Goal: Complete application form

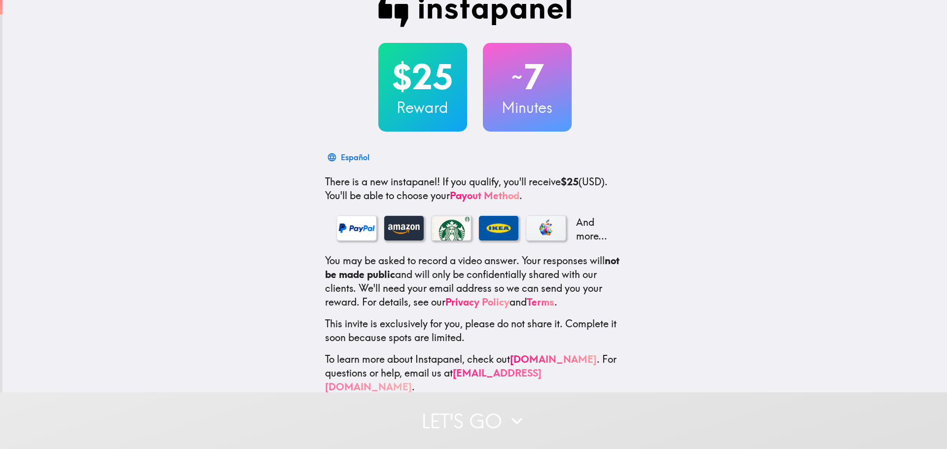
scroll to position [31, 0]
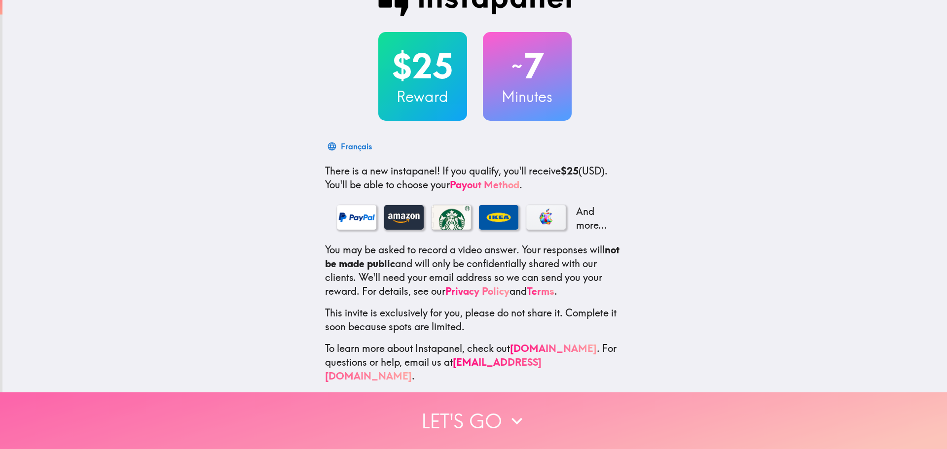
click at [482, 416] on button "Let's go" at bounding box center [473, 421] width 947 height 57
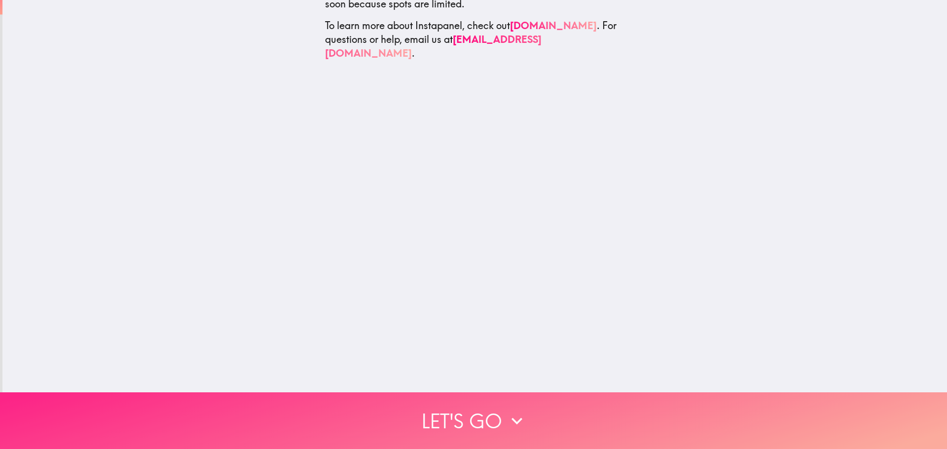
scroll to position [0, 0]
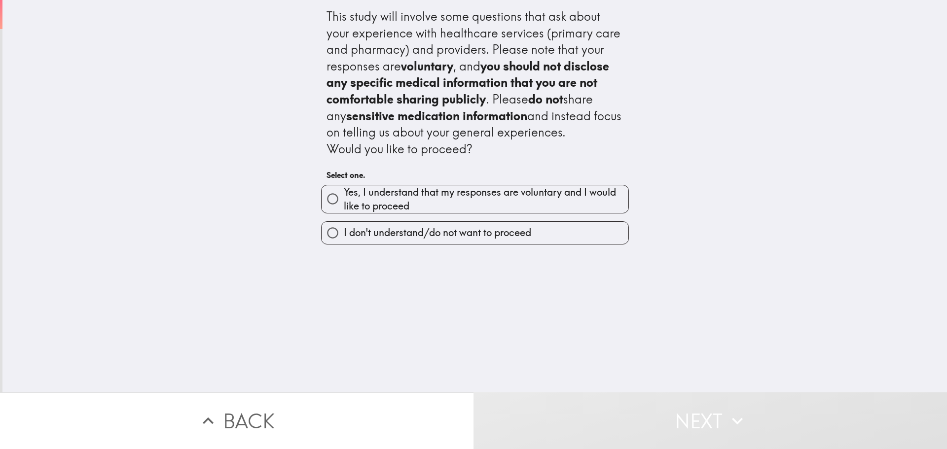
click at [436, 199] on span "Yes, I understand that my responses are voluntary and I would like to proceed" at bounding box center [486, 199] width 285 height 28
click at [344, 199] on input "Yes, I understand that my responses are voluntary and I would like to proceed" at bounding box center [333, 199] width 22 height 22
radio input "true"
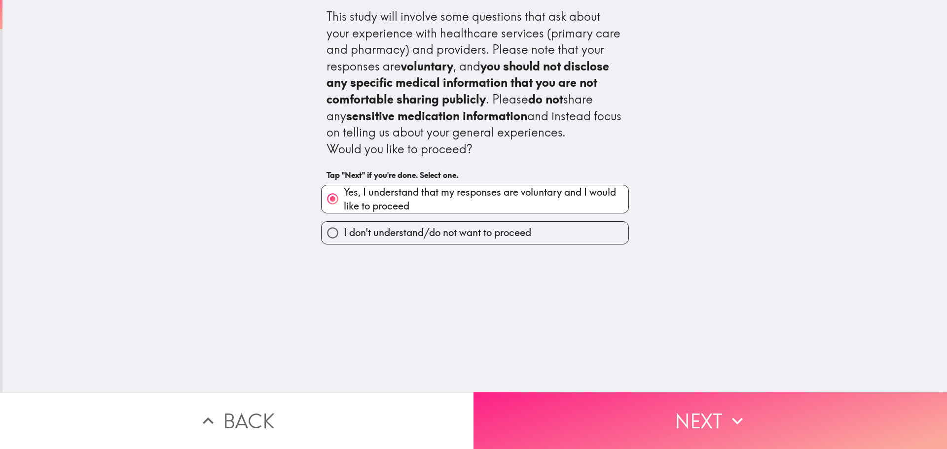
click at [643, 407] on button "Next" at bounding box center [709, 421] width 473 height 57
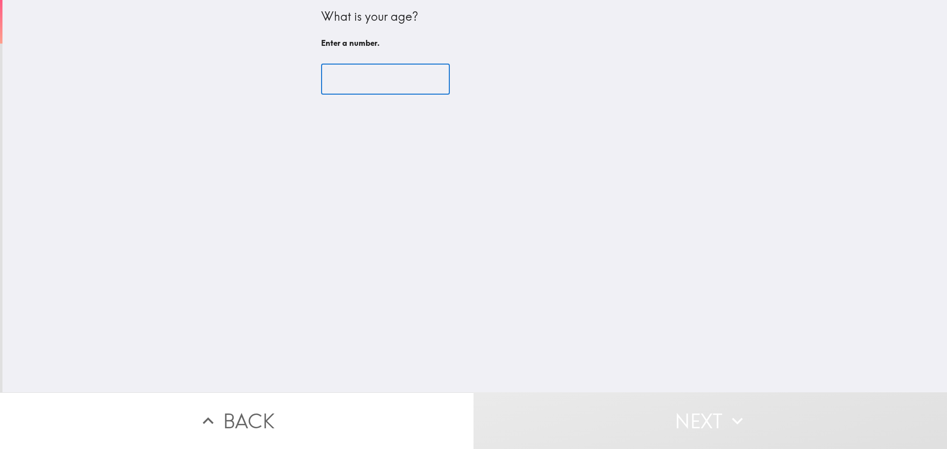
click at [375, 71] on input "number" at bounding box center [385, 79] width 129 height 31
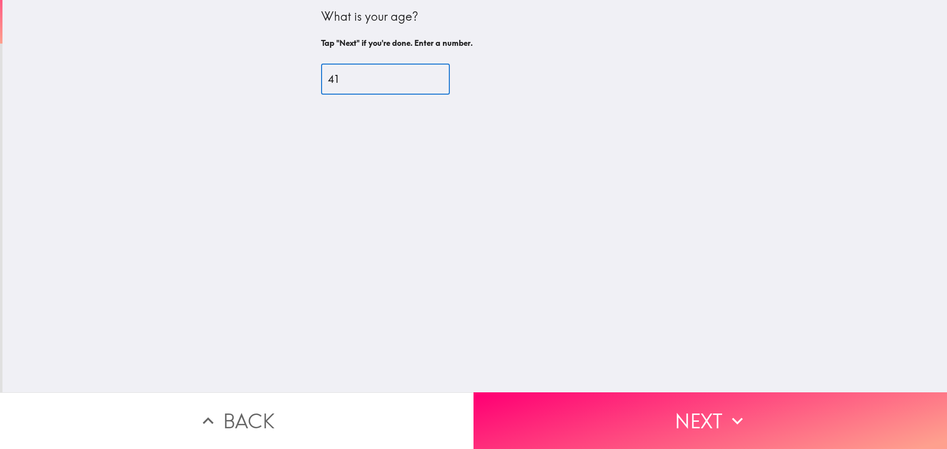
type input "41"
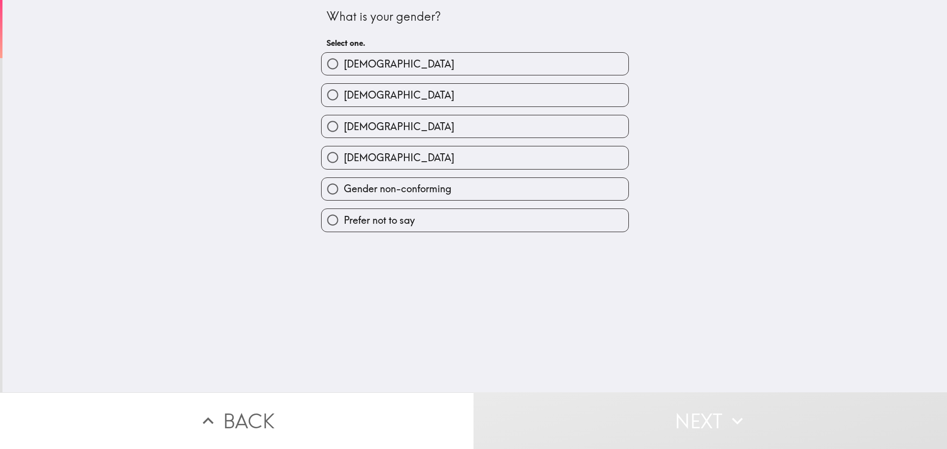
click at [375, 70] on label "[DEMOGRAPHIC_DATA]" at bounding box center [475, 64] width 307 height 22
click at [344, 70] on input "[DEMOGRAPHIC_DATA]" at bounding box center [333, 64] width 22 height 22
radio input "true"
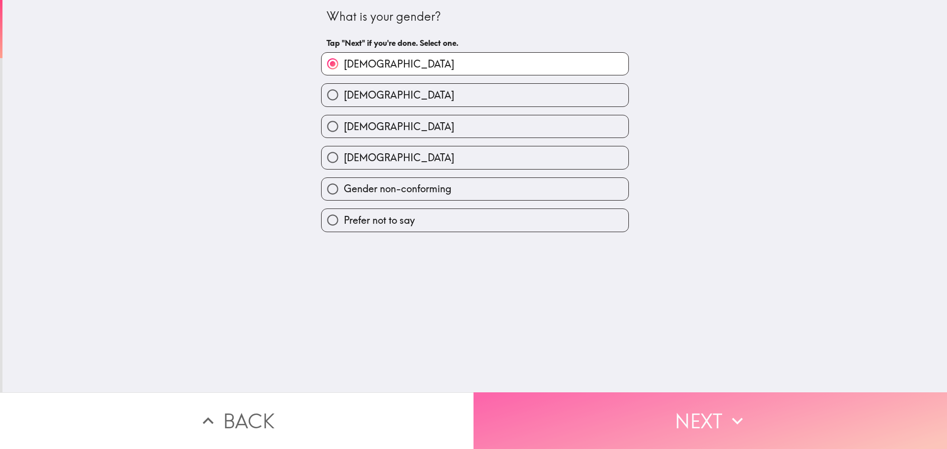
click at [676, 430] on button "Next" at bounding box center [709, 421] width 473 height 57
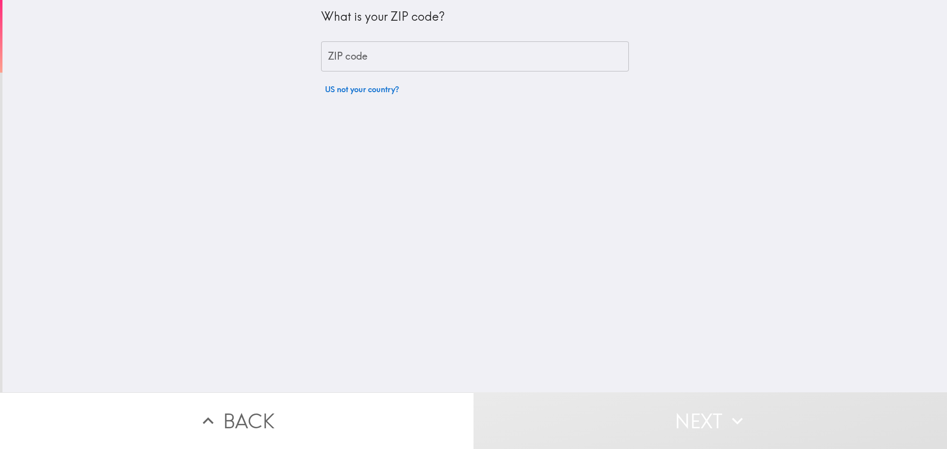
click at [426, 53] on input "ZIP code" at bounding box center [475, 56] width 308 height 31
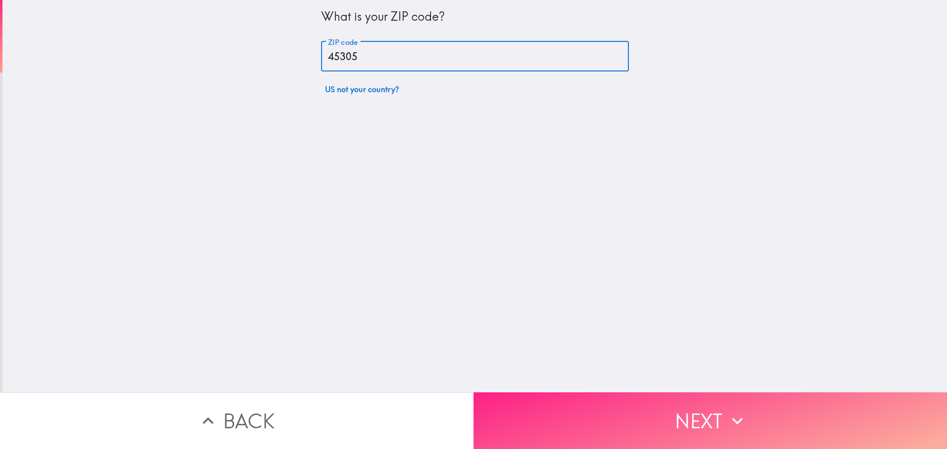
type input "45305"
click at [682, 406] on button "Next" at bounding box center [709, 421] width 473 height 57
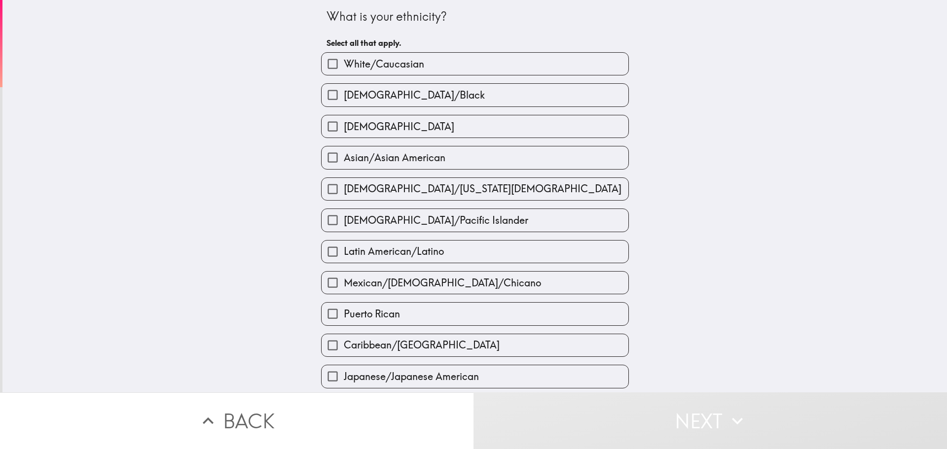
click at [399, 57] on span "White/Caucasian" at bounding box center [384, 64] width 80 height 14
click at [344, 57] on input "White/Caucasian" at bounding box center [333, 64] width 22 height 22
checkbox input "true"
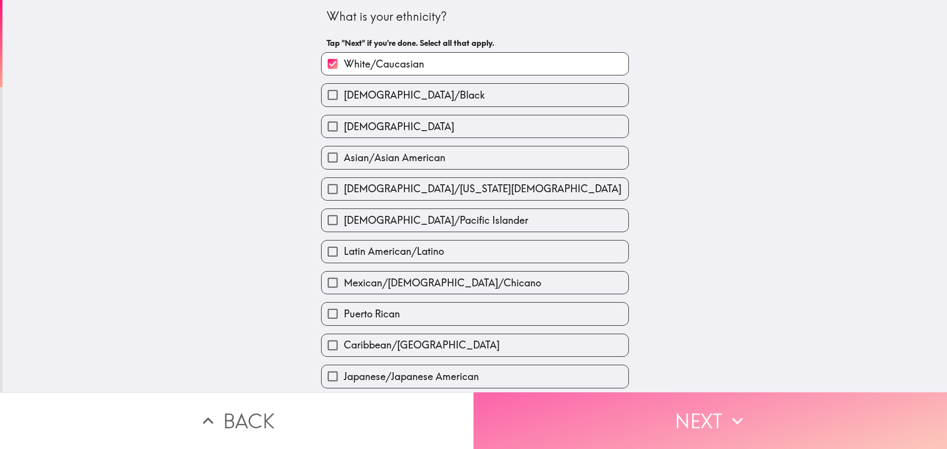
click at [692, 425] on button "Next" at bounding box center [709, 421] width 473 height 57
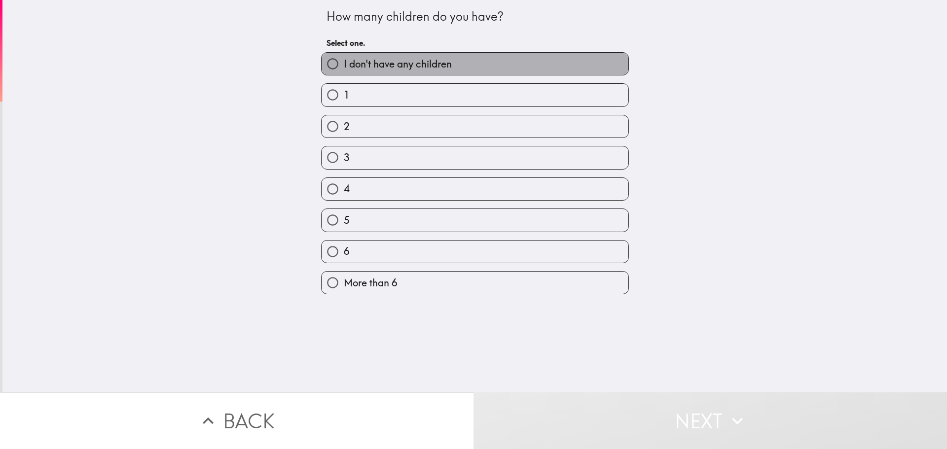
click at [426, 66] on span "I don't have any children" at bounding box center [398, 64] width 108 height 14
click at [344, 66] on input "I don't have any children" at bounding box center [333, 64] width 22 height 22
radio input "true"
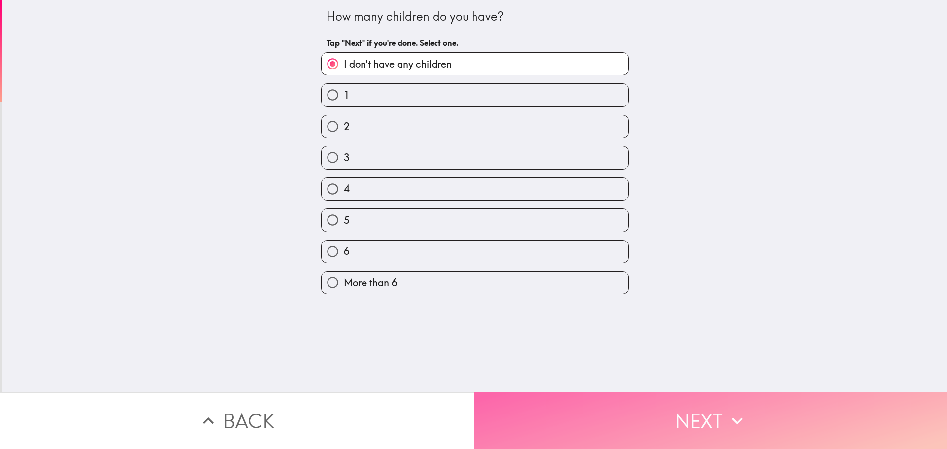
click at [697, 411] on button "Next" at bounding box center [709, 421] width 473 height 57
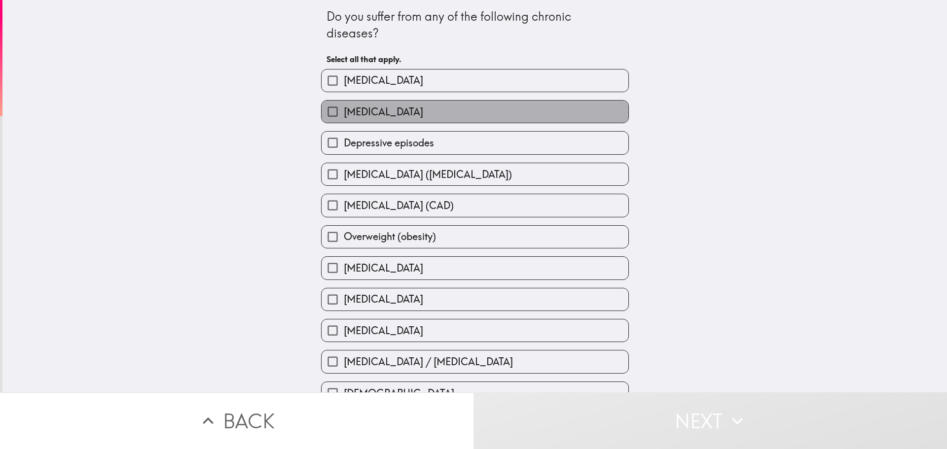
click at [374, 111] on span "[MEDICAL_DATA]" at bounding box center [383, 112] width 79 height 14
click at [344, 111] on input "[MEDICAL_DATA]" at bounding box center [333, 112] width 22 height 22
checkbox input "true"
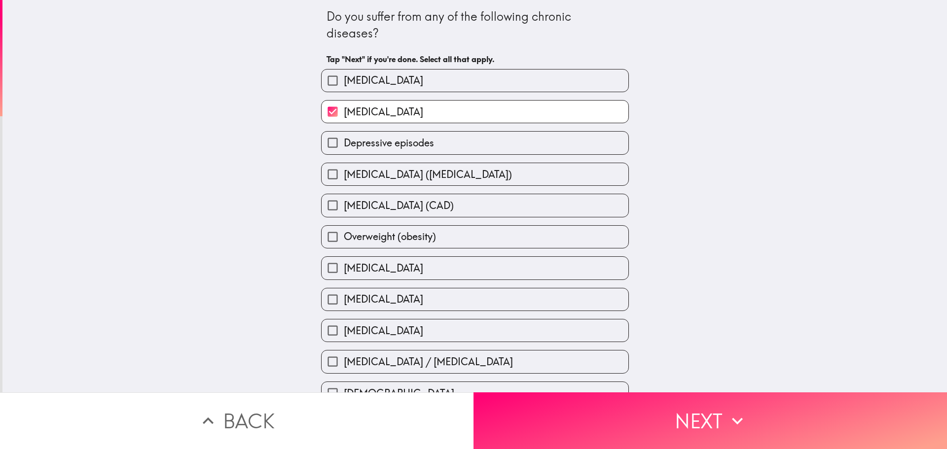
click at [385, 149] on span "Depressive episodes" at bounding box center [389, 143] width 90 height 14
click at [344, 149] on input "Depressive episodes" at bounding box center [333, 143] width 22 height 22
checkbox input "true"
click at [391, 175] on span "[MEDICAL_DATA] ([MEDICAL_DATA])" at bounding box center [428, 175] width 168 height 14
click at [344, 175] on input "[MEDICAL_DATA] ([MEDICAL_DATA])" at bounding box center [333, 174] width 22 height 22
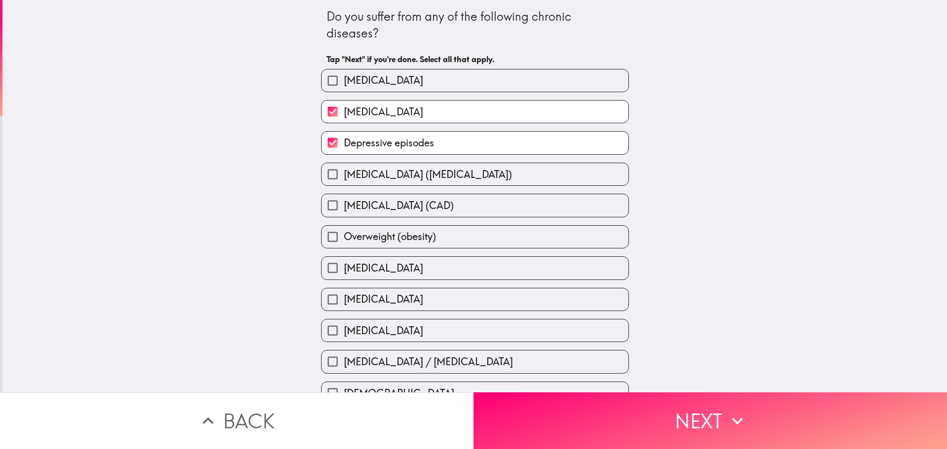
checkbox input "true"
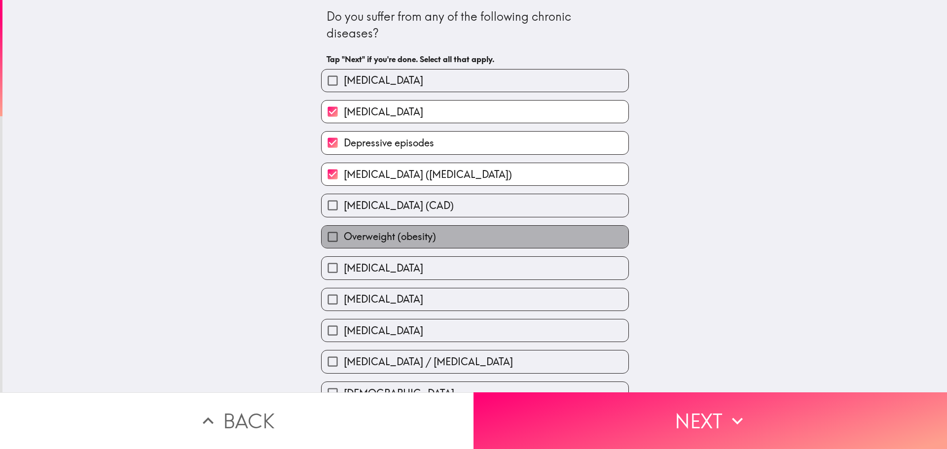
drag, startPoint x: 387, startPoint y: 237, endPoint x: 393, endPoint y: 243, distance: 7.7
click at [389, 237] on span "Overweight (obesity)" at bounding box center [390, 237] width 92 height 14
click at [344, 237] on input "Overweight (obesity)" at bounding box center [333, 237] width 22 height 22
checkbox input "true"
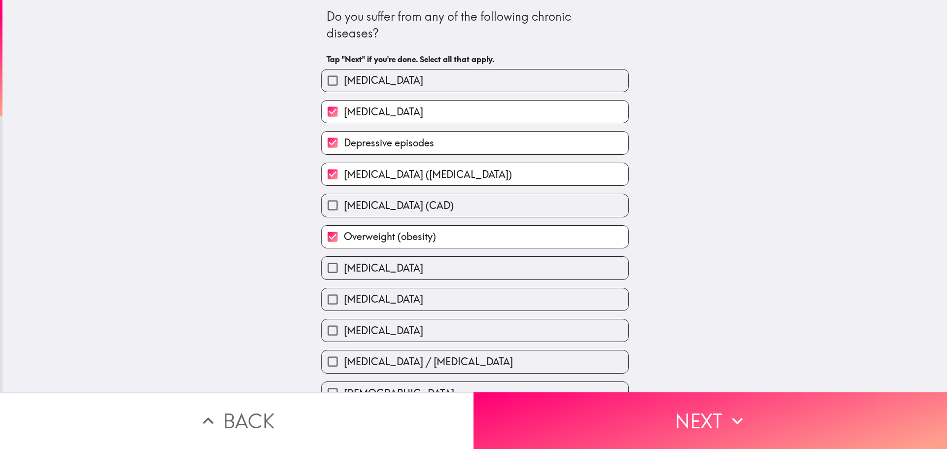
click at [389, 264] on label "[MEDICAL_DATA]" at bounding box center [475, 268] width 307 height 22
click at [344, 264] on input "[MEDICAL_DATA]" at bounding box center [333, 268] width 22 height 22
checkbox input "true"
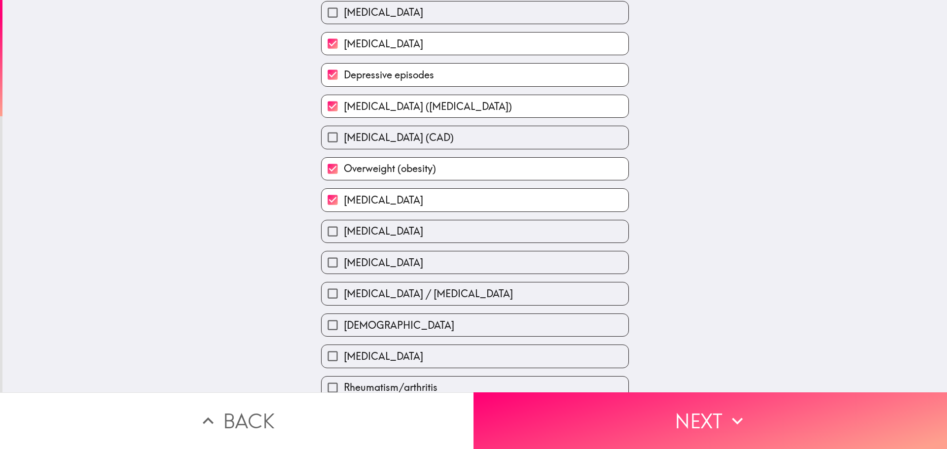
scroll to position [99, 0]
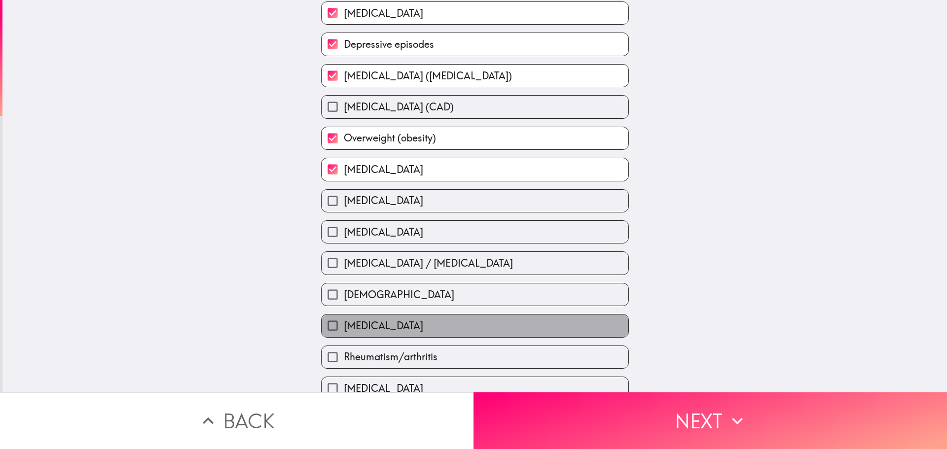
click at [412, 324] on label "[MEDICAL_DATA]" at bounding box center [475, 326] width 307 height 22
click at [344, 324] on input "[MEDICAL_DATA]" at bounding box center [333, 326] width 22 height 22
checkbox input "true"
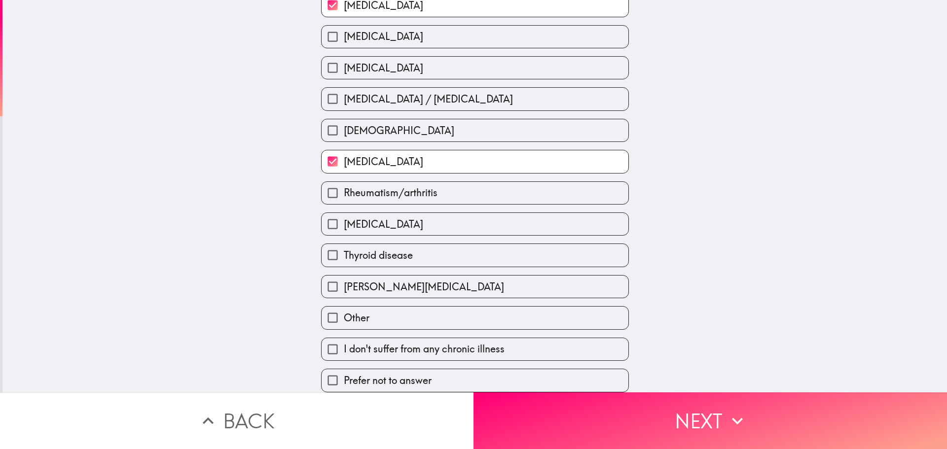
scroll to position [270, 0]
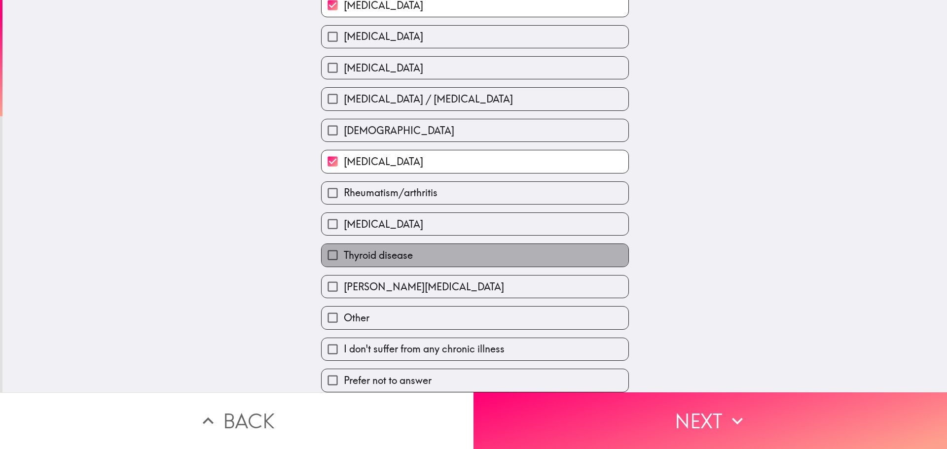
click at [388, 249] on span "Thyroid disease" at bounding box center [378, 256] width 69 height 14
click at [344, 247] on input "Thyroid disease" at bounding box center [333, 255] width 22 height 22
checkbox input "true"
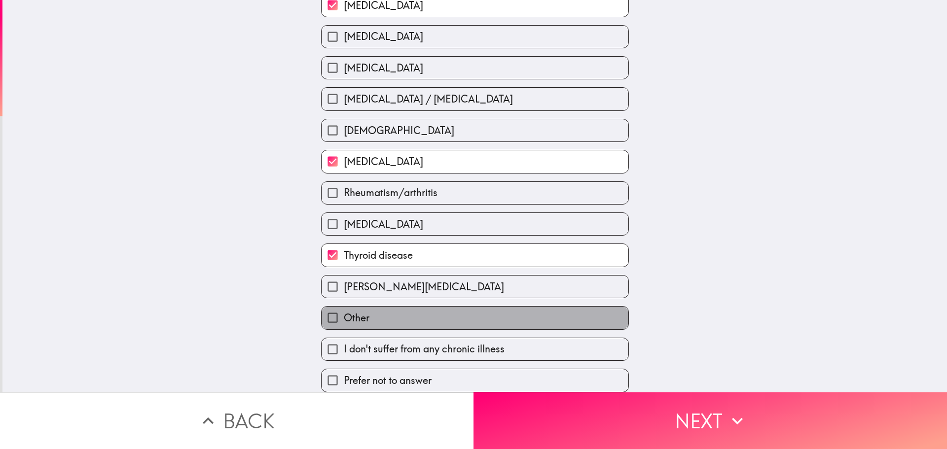
click at [344, 311] on span "Other" at bounding box center [357, 318] width 26 height 14
click at [340, 311] on input "Other" at bounding box center [333, 318] width 22 height 22
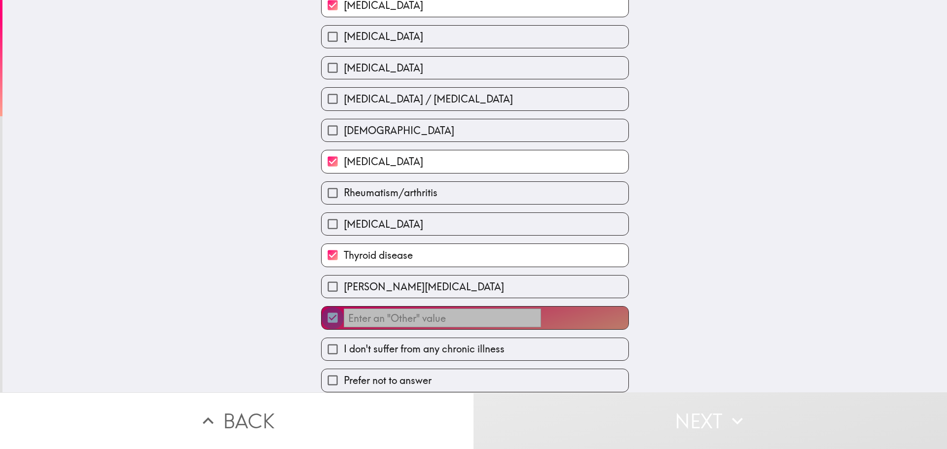
drag, startPoint x: 321, startPoint y: 306, endPoint x: 332, endPoint y: 308, distance: 12.1
click at [323, 307] on input "​" at bounding box center [333, 318] width 22 height 22
checkbox input "false"
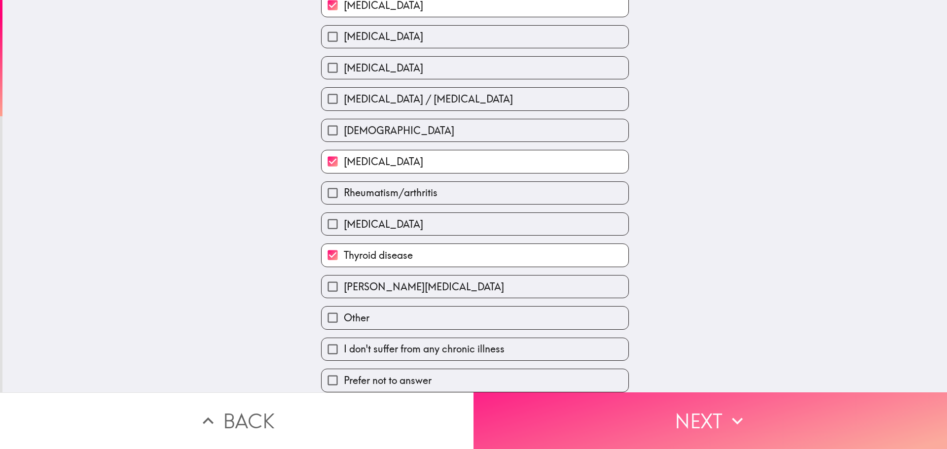
click at [740, 415] on icon "button" at bounding box center [737, 421] width 22 height 22
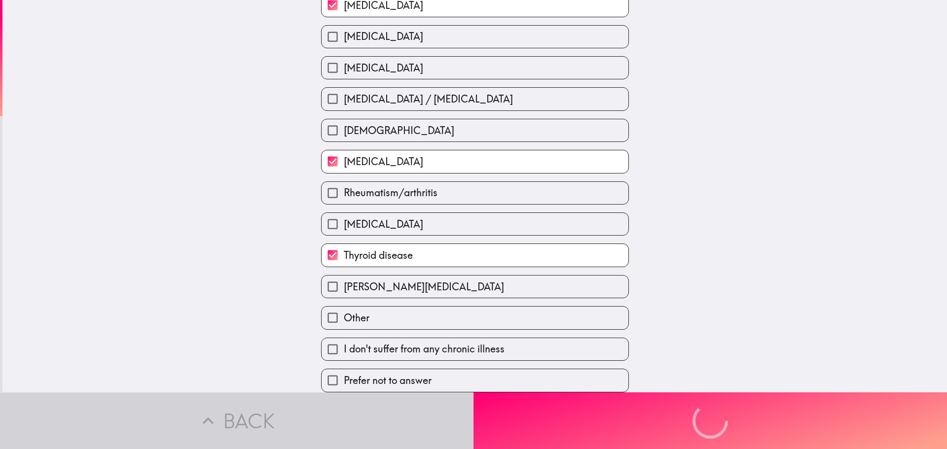
scroll to position [167, 0]
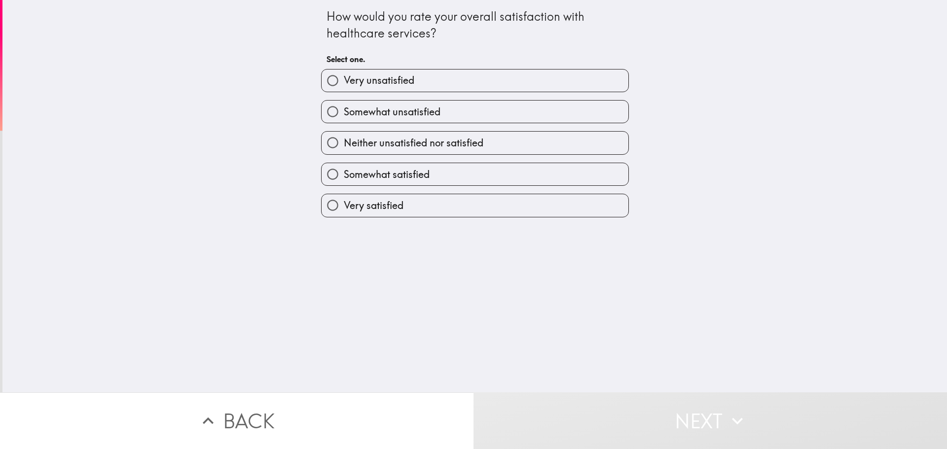
click at [416, 110] on span "Somewhat unsatisfied" at bounding box center [392, 112] width 97 height 14
click at [344, 110] on input "Somewhat unsatisfied" at bounding box center [333, 112] width 22 height 22
radio input "true"
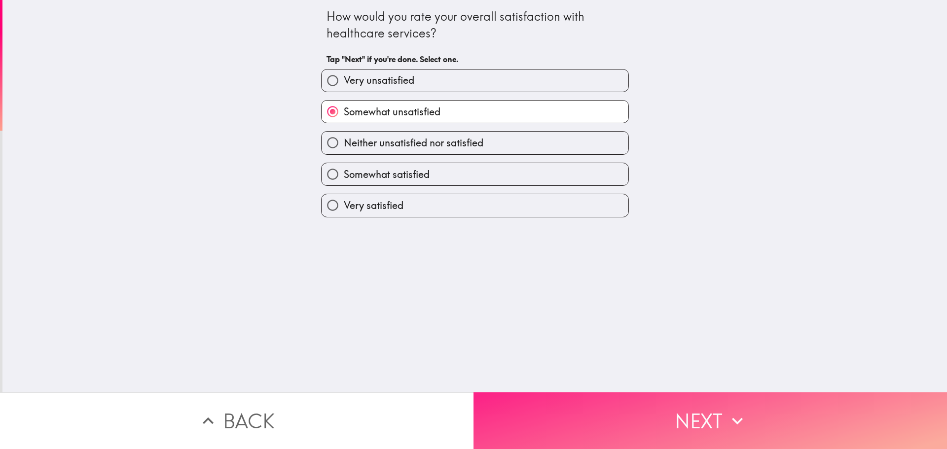
click at [698, 421] on button "Next" at bounding box center [709, 421] width 473 height 57
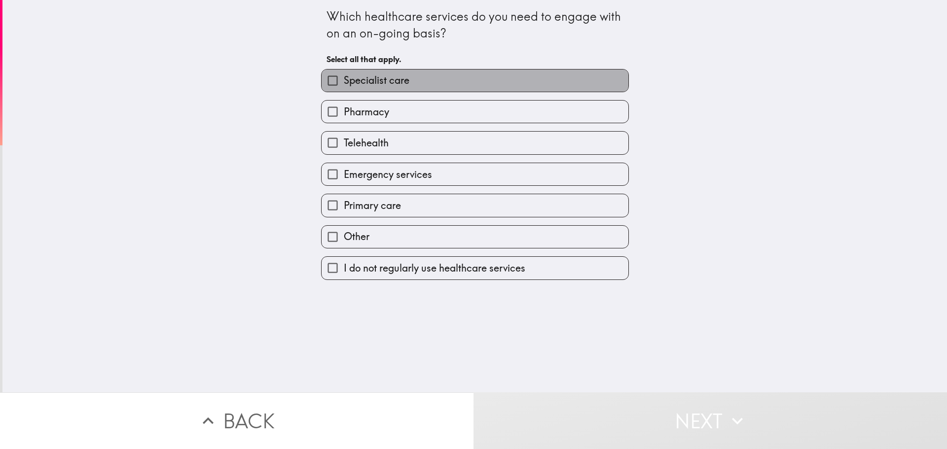
click at [398, 81] on span "Specialist care" at bounding box center [377, 80] width 66 height 14
click at [344, 81] on input "Specialist care" at bounding box center [333, 81] width 22 height 22
checkbox input "true"
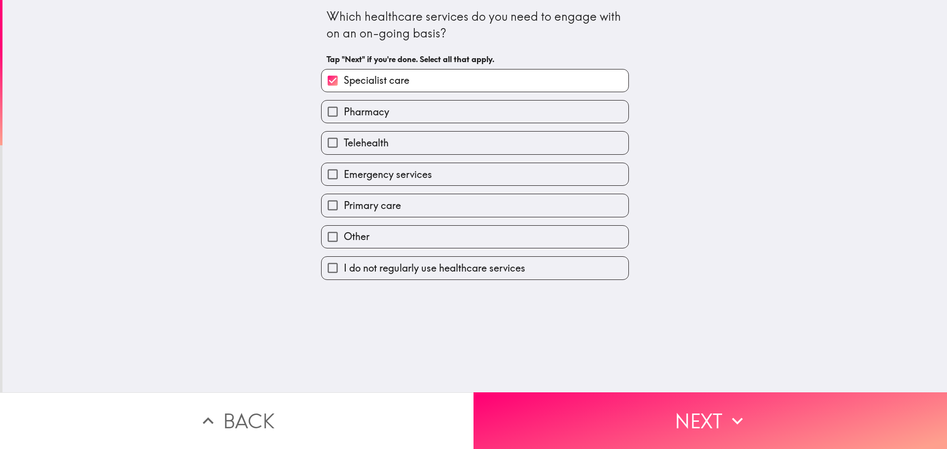
drag, startPoint x: 368, startPoint y: 110, endPoint x: 376, endPoint y: 133, distance: 24.3
click at [368, 111] on span "Pharmacy" at bounding box center [366, 112] width 45 height 14
click at [344, 111] on input "Pharmacy" at bounding box center [333, 112] width 22 height 22
checkbox input "true"
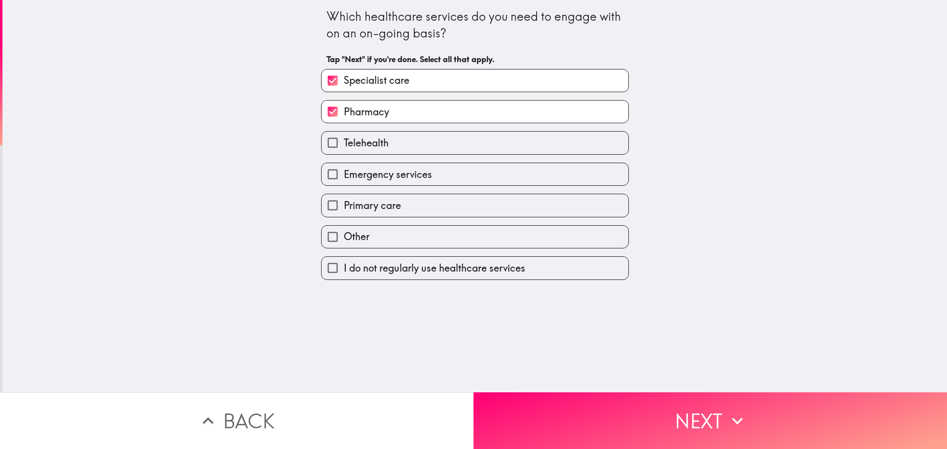
click at [373, 141] on span "Telehealth" at bounding box center [366, 143] width 45 height 14
click at [344, 141] on input "Telehealth" at bounding box center [333, 143] width 22 height 22
checkbox input "true"
click at [370, 176] on span "Emergency services" at bounding box center [388, 175] width 88 height 14
click at [344, 176] on input "Emergency services" at bounding box center [333, 174] width 22 height 22
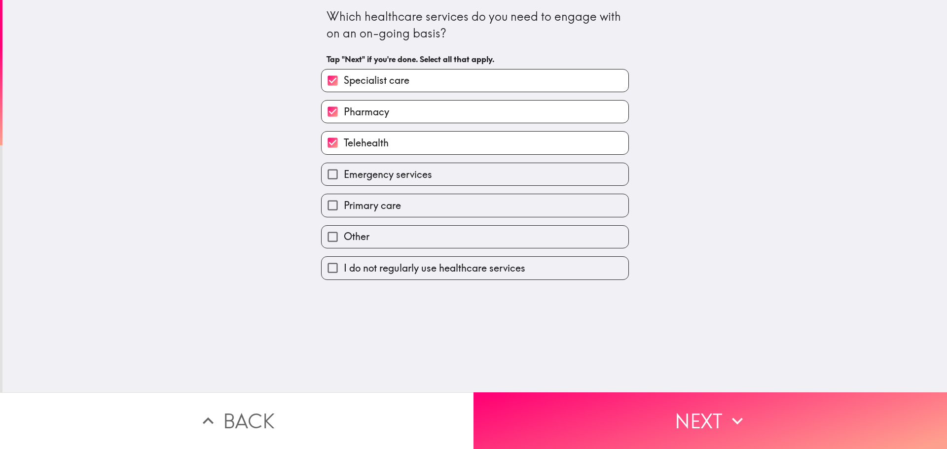
checkbox input "true"
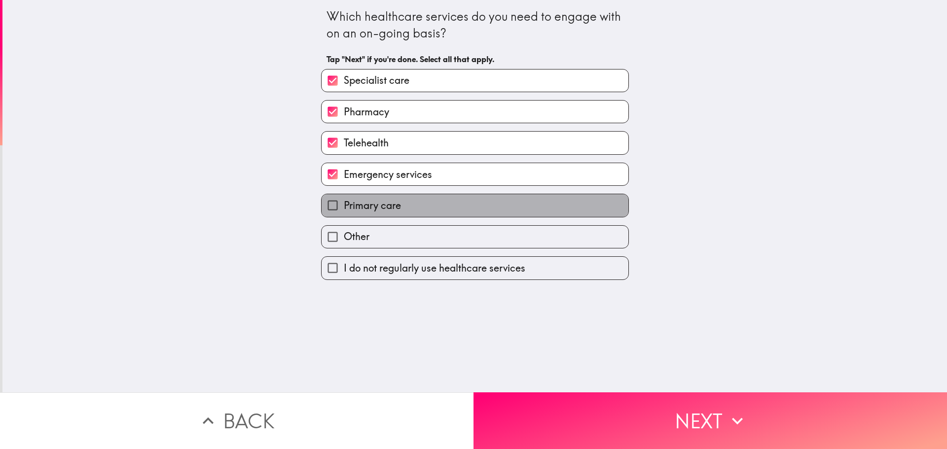
click at [372, 203] on span "Primary care" at bounding box center [372, 206] width 57 height 14
click at [344, 203] on input "Primary care" at bounding box center [333, 205] width 22 height 22
checkbox input "true"
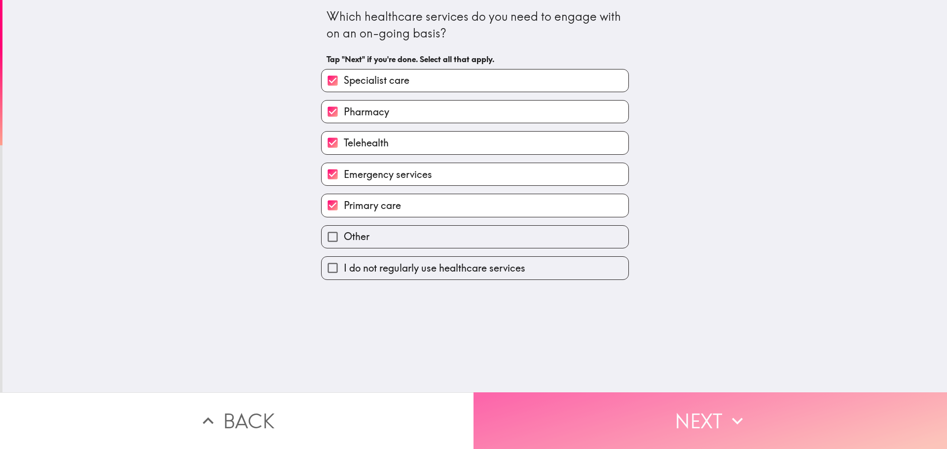
click at [675, 415] on button "Next" at bounding box center [709, 421] width 473 height 57
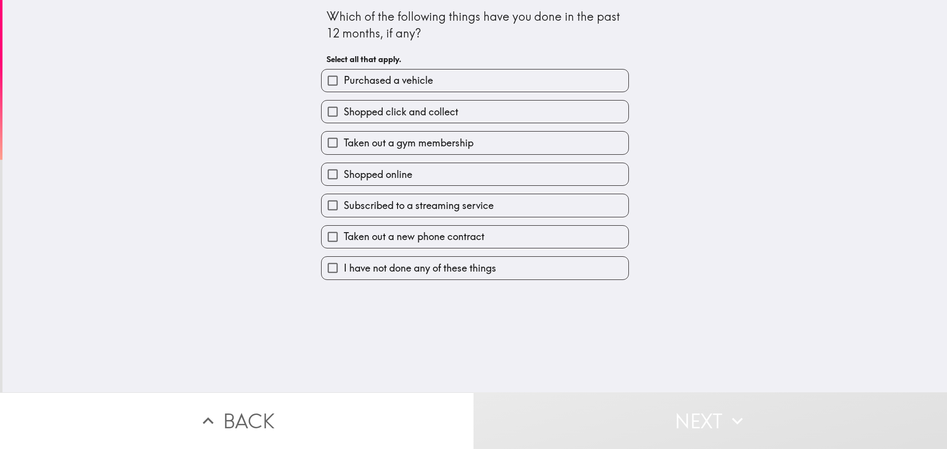
click at [419, 115] on span "Shopped click and collect" at bounding box center [401, 112] width 114 height 14
click at [344, 115] on input "Shopped click and collect" at bounding box center [333, 112] width 22 height 22
checkbox input "true"
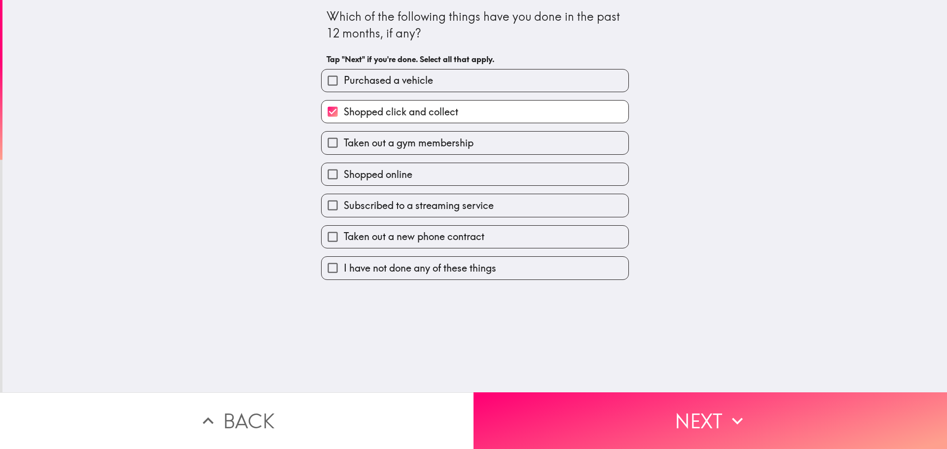
click at [397, 173] on span "Shopped online" at bounding box center [378, 175] width 69 height 14
click at [344, 173] on input "Shopped online" at bounding box center [333, 174] width 22 height 22
checkbox input "true"
click at [431, 206] on span "Subscribed to a streaming service" at bounding box center [419, 206] width 150 height 14
click at [344, 206] on input "Subscribed to a streaming service" at bounding box center [333, 205] width 22 height 22
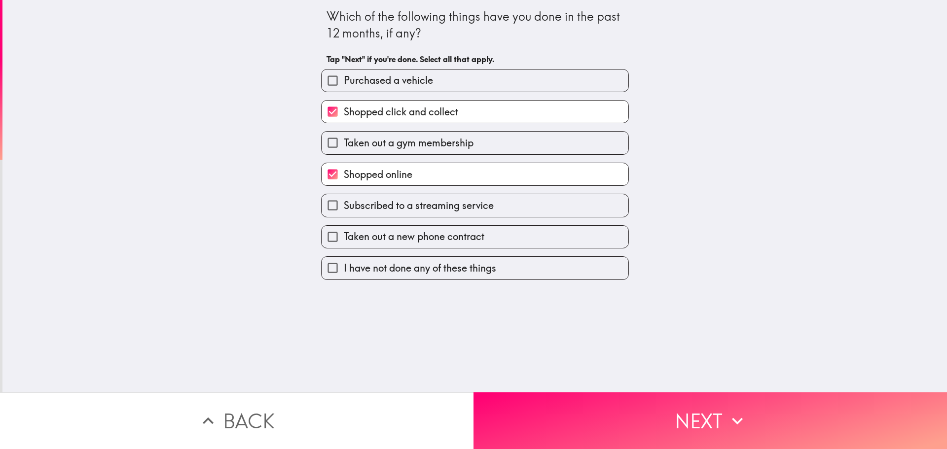
checkbox input "true"
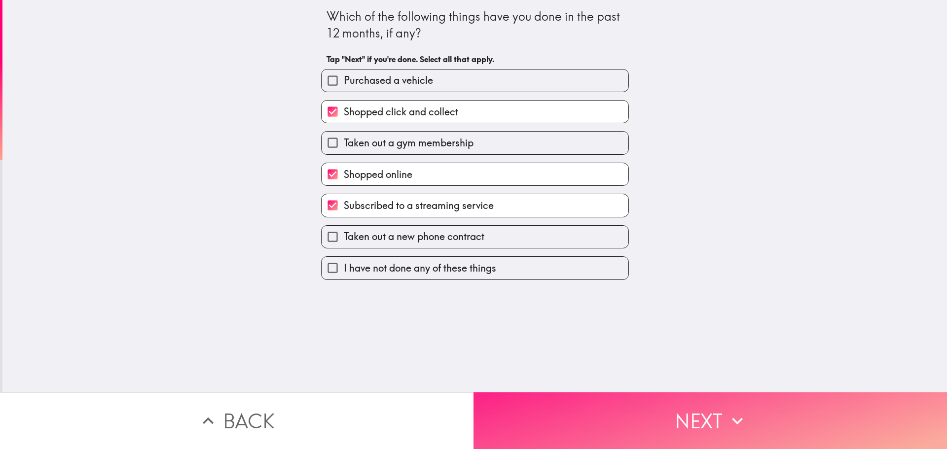
click at [679, 413] on button "Next" at bounding box center [709, 421] width 473 height 57
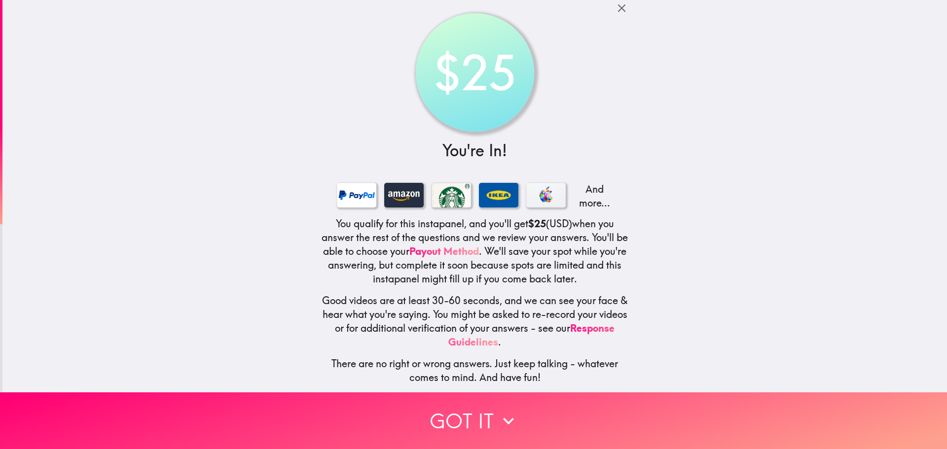
scroll to position [10, 0]
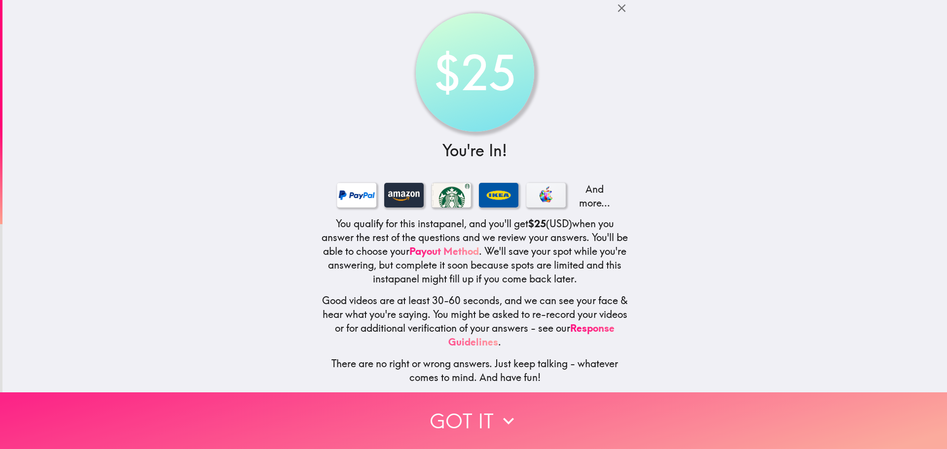
click at [487, 406] on button "Got it" at bounding box center [473, 421] width 947 height 57
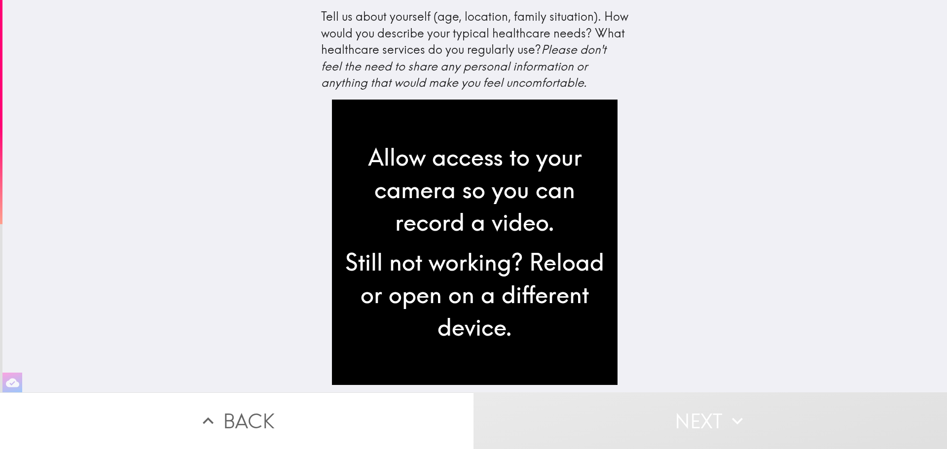
scroll to position [0, 0]
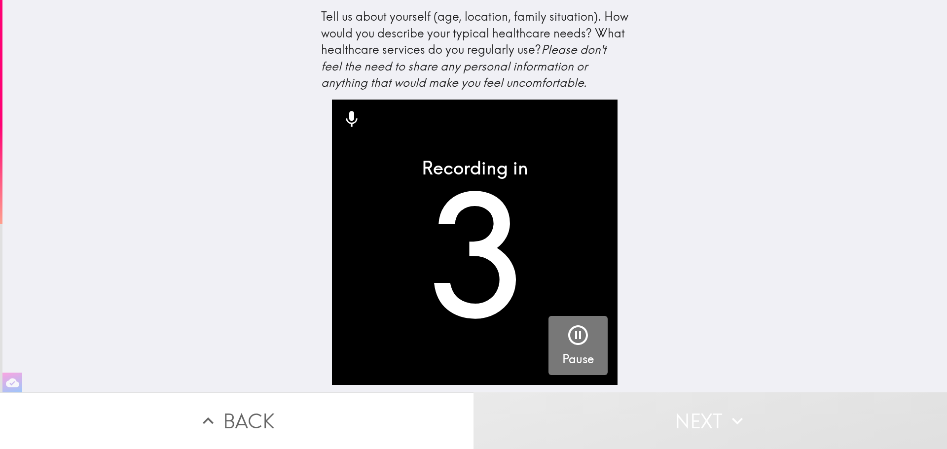
click at [568, 340] on icon "button" at bounding box center [578, 335] width 24 height 24
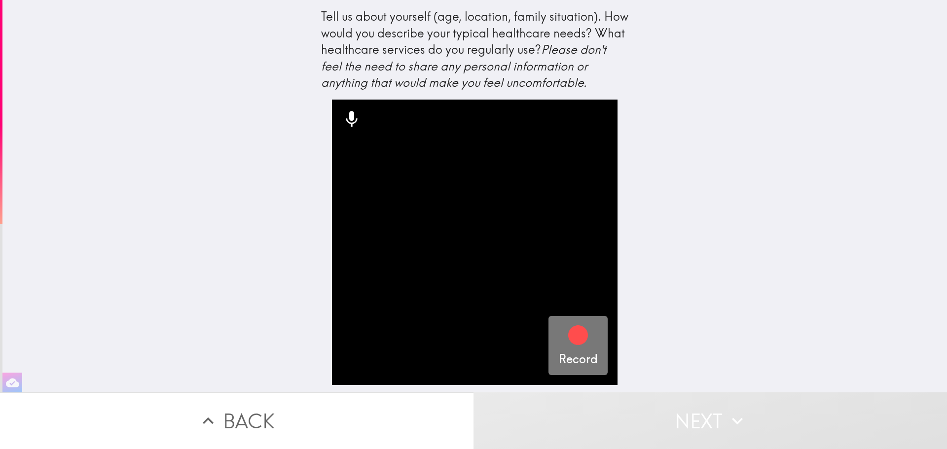
click at [574, 336] on icon "button" at bounding box center [578, 335] width 20 height 20
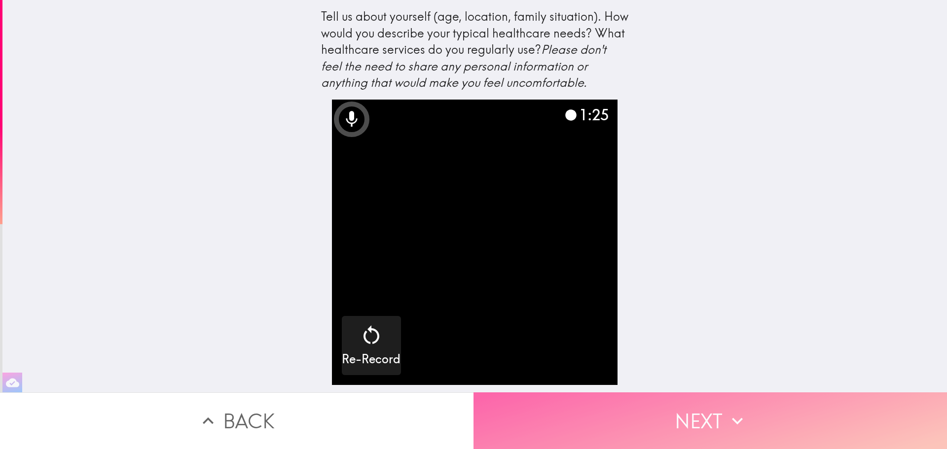
click at [668, 414] on button "Next" at bounding box center [709, 421] width 473 height 57
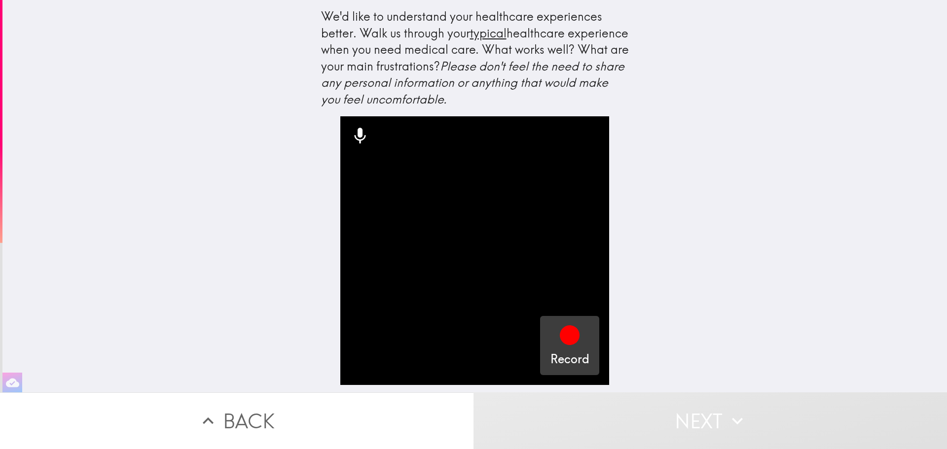
click at [561, 338] on icon "button" at bounding box center [570, 335] width 20 height 20
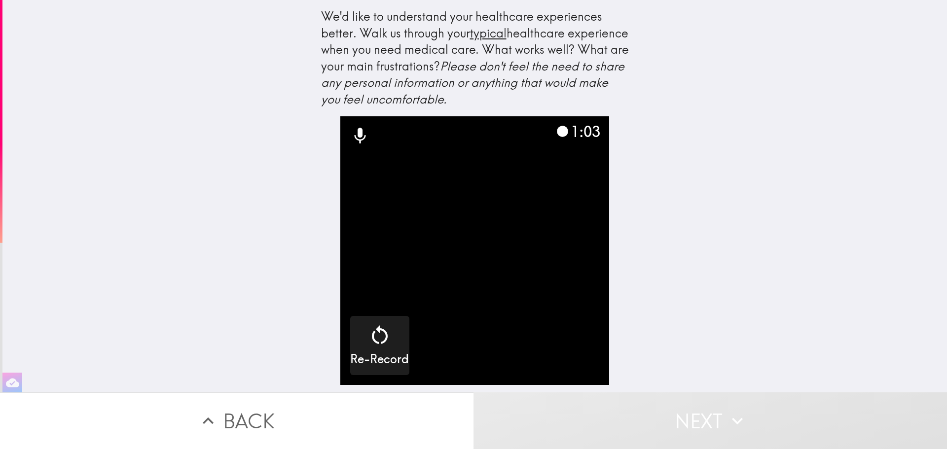
click at [498, 212] on video "button" at bounding box center [474, 250] width 269 height 269
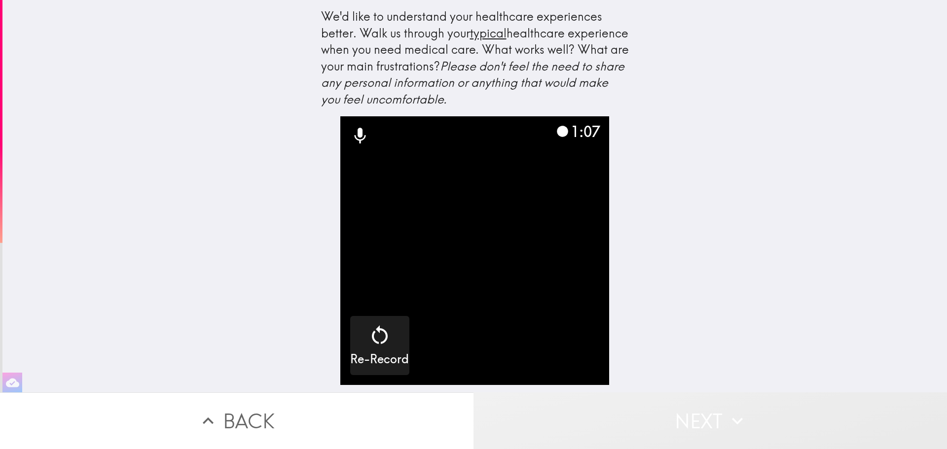
click at [708, 404] on button "Next" at bounding box center [709, 421] width 473 height 57
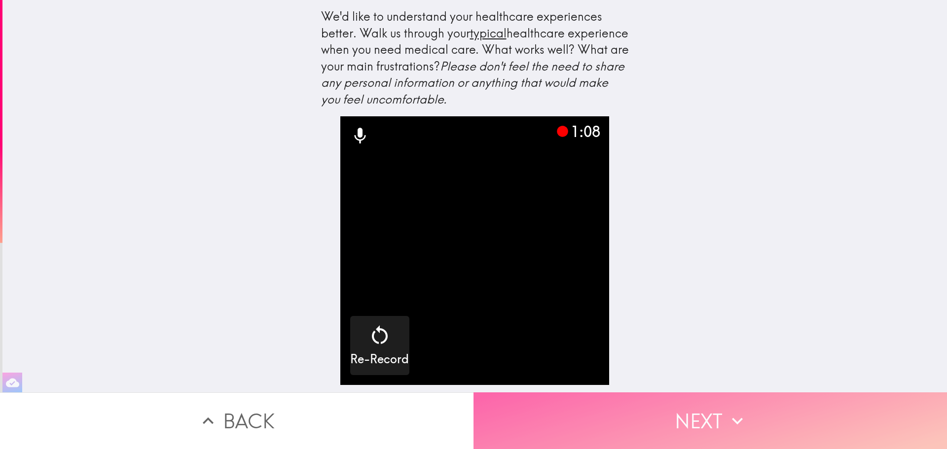
click at [691, 414] on button "Next" at bounding box center [709, 421] width 473 height 57
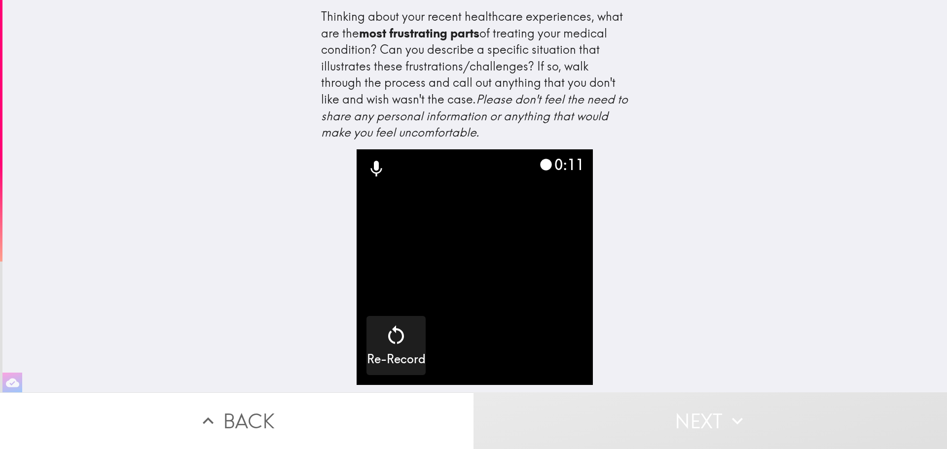
scroll to position [0, 0]
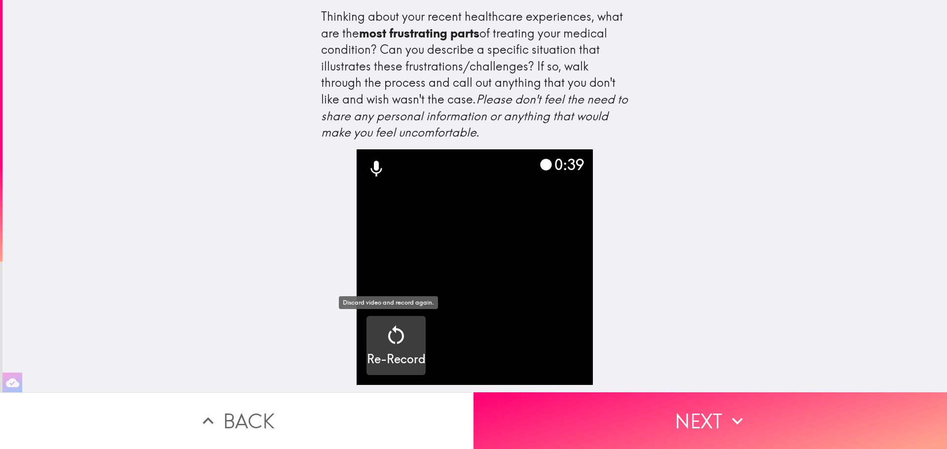
click at [392, 340] on icon "button" at bounding box center [396, 335] width 24 height 24
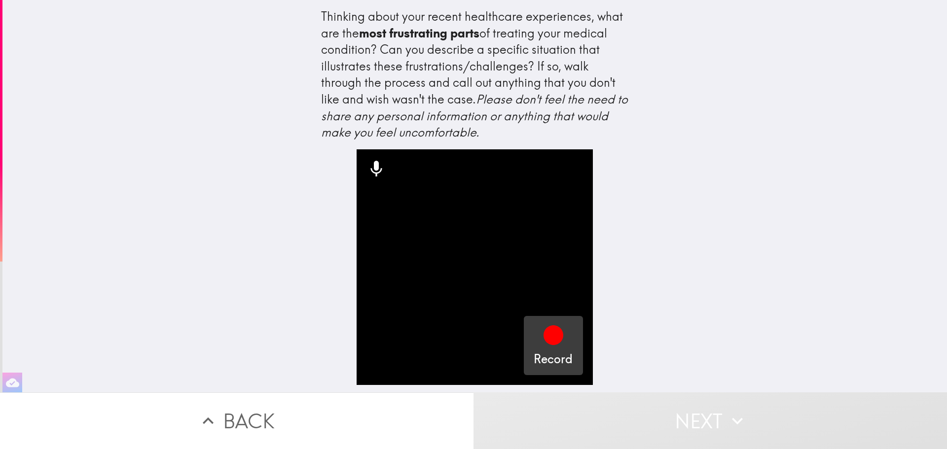
click at [541, 344] on icon "button" at bounding box center [553, 335] width 24 height 24
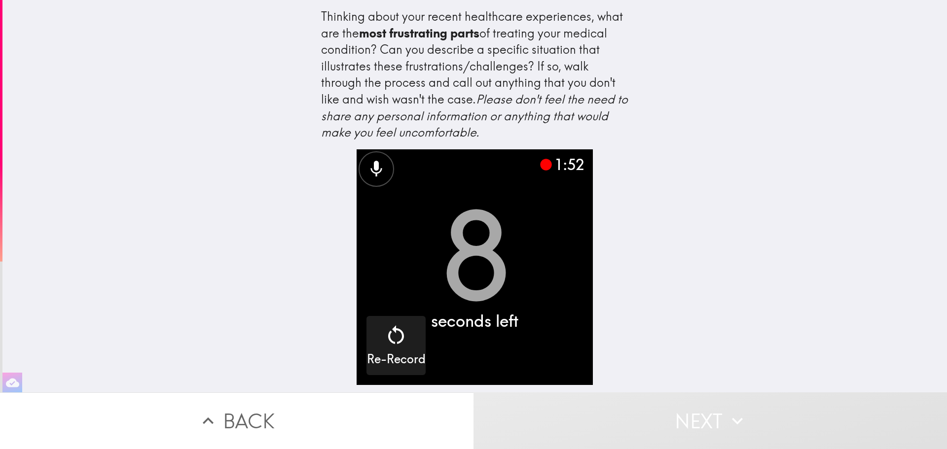
click at [680, 413] on button "Next" at bounding box center [709, 421] width 473 height 57
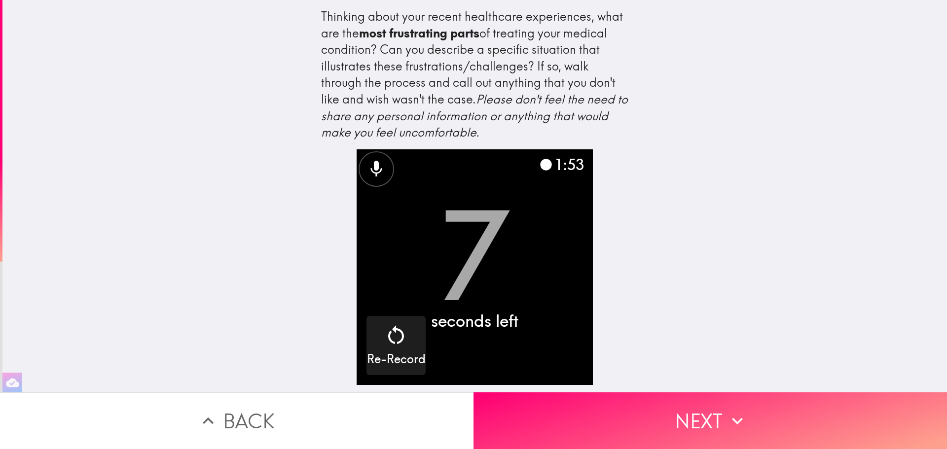
click at [680, 412] on button "Next" at bounding box center [709, 421] width 473 height 57
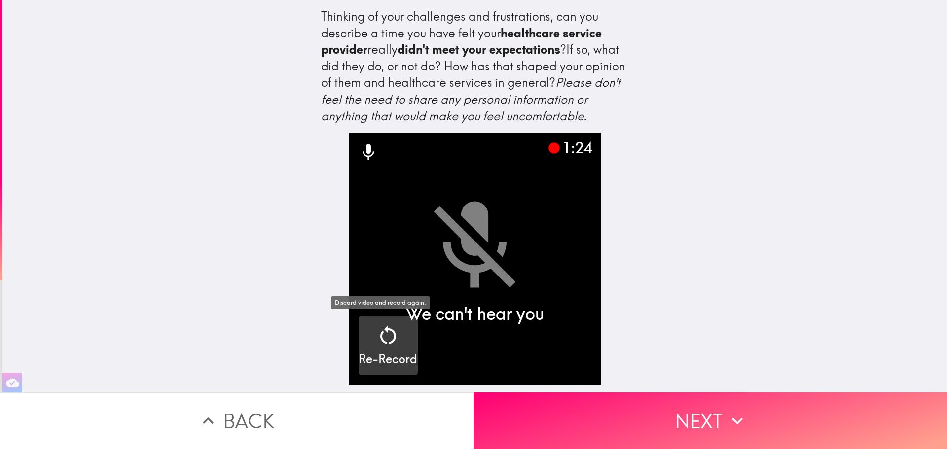
click at [388, 332] on icon "button" at bounding box center [388, 335] width 24 height 24
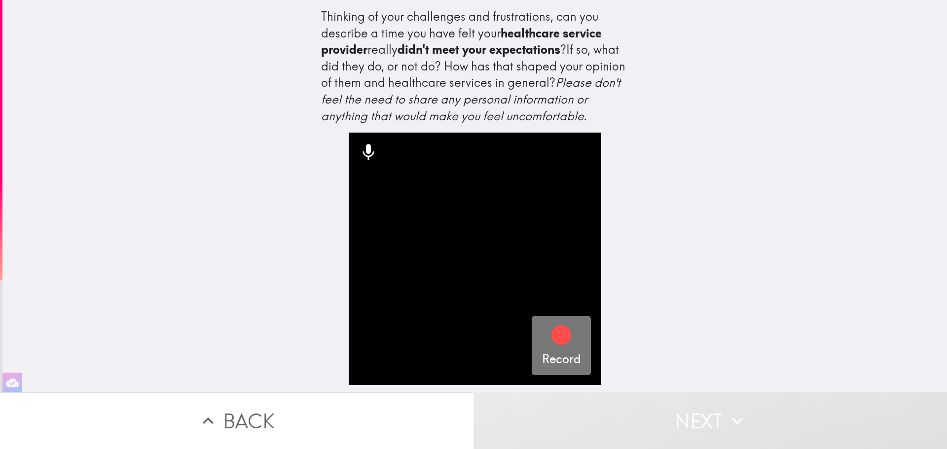
click at [549, 345] on icon "button" at bounding box center [561, 335] width 24 height 24
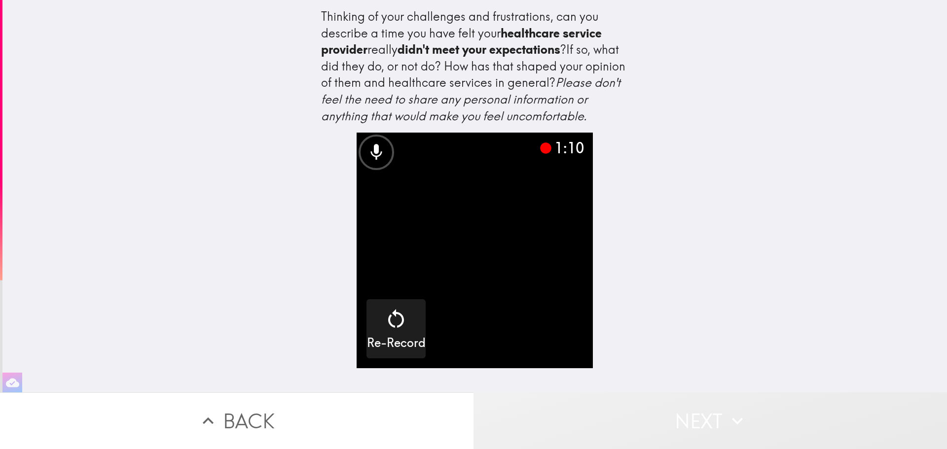
click at [703, 415] on button "Next" at bounding box center [709, 421] width 473 height 57
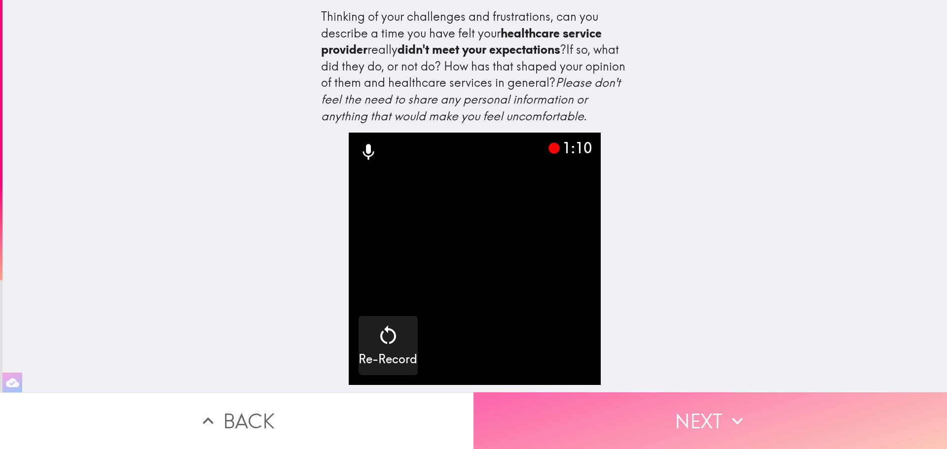
click at [714, 417] on button "Next" at bounding box center [709, 421] width 473 height 57
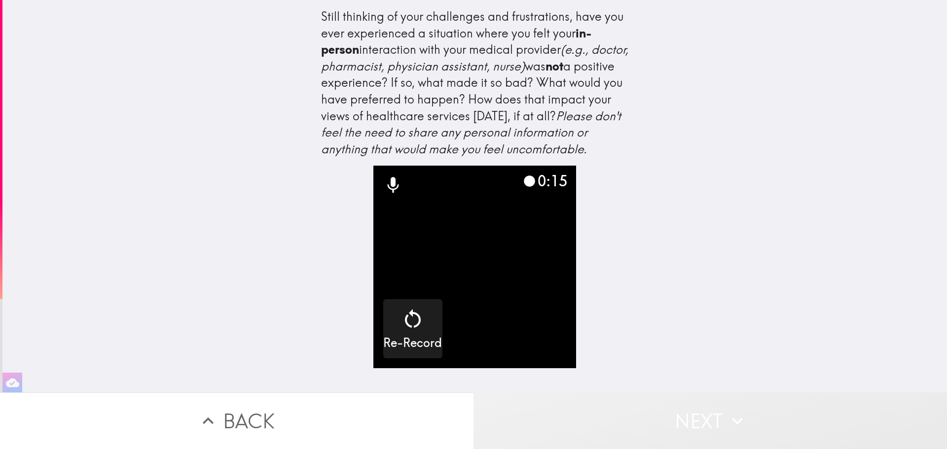
click at [719, 410] on button "Next" at bounding box center [709, 421] width 473 height 57
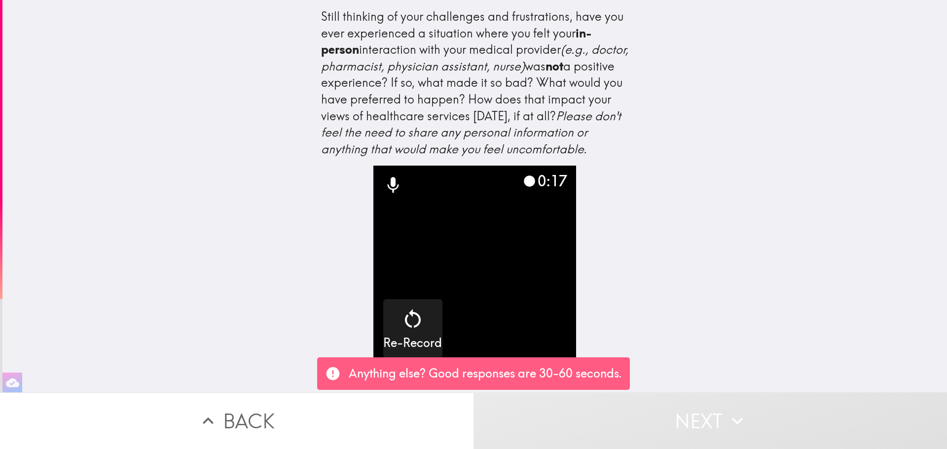
click at [475, 287] on video "button" at bounding box center [474, 267] width 203 height 203
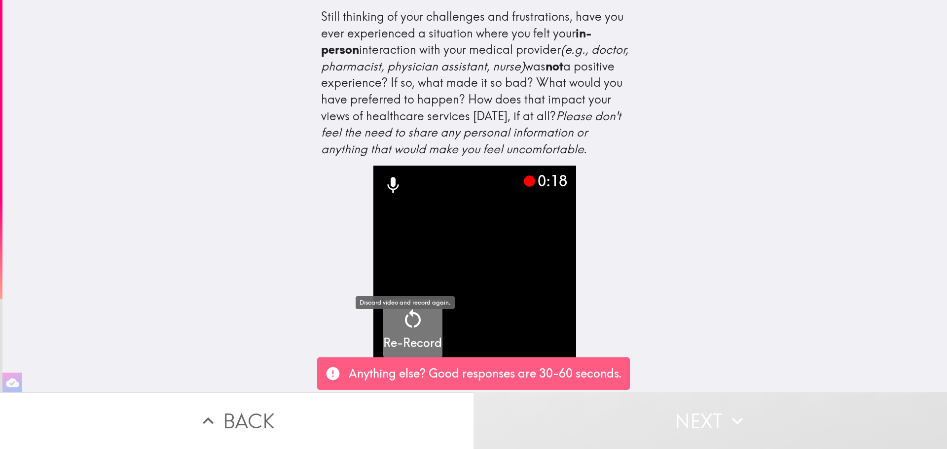
click at [408, 331] on icon "button" at bounding box center [413, 319] width 24 height 24
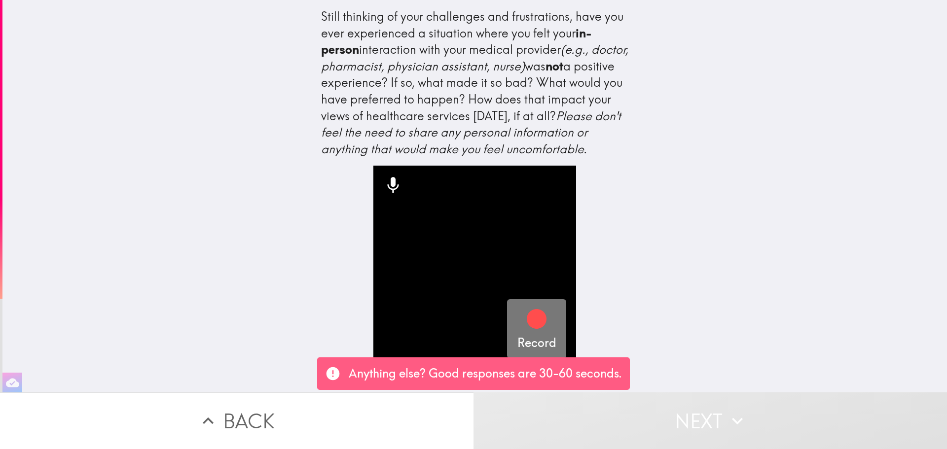
click at [525, 331] on icon "button" at bounding box center [537, 319] width 24 height 24
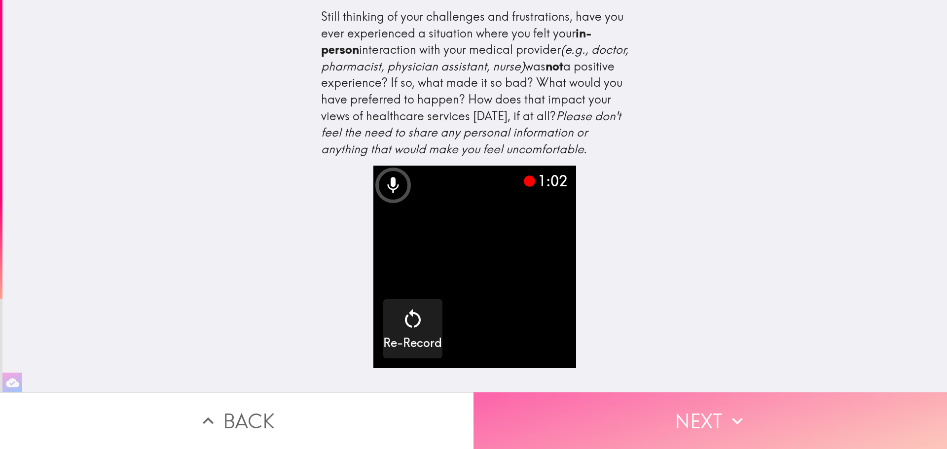
click at [726, 413] on icon "button" at bounding box center [737, 421] width 22 height 22
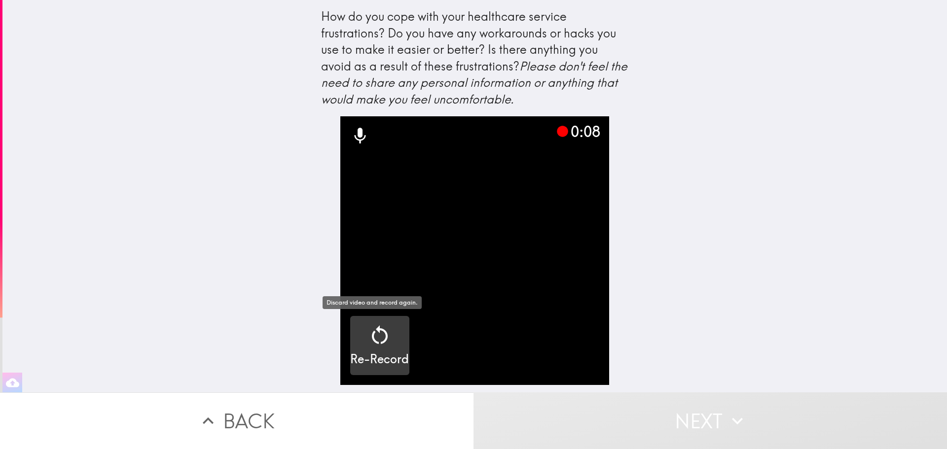
click at [385, 339] on div "Re-Record" at bounding box center [379, 345] width 59 height 44
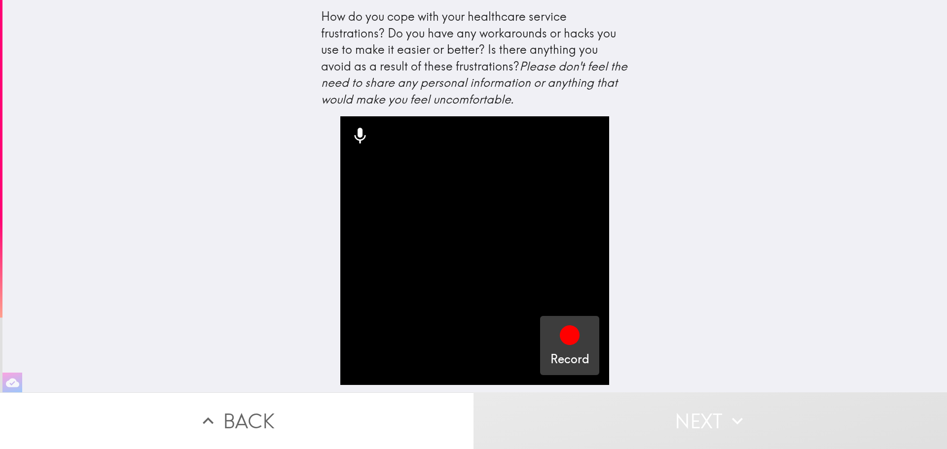
click at [560, 335] on icon "button" at bounding box center [570, 335] width 20 height 20
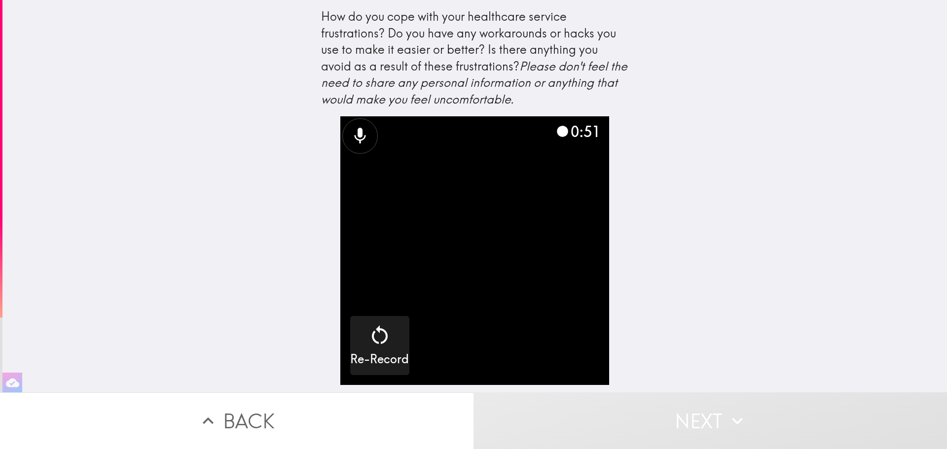
click at [654, 408] on button "Next" at bounding box center [709, 421] width 473 height 57
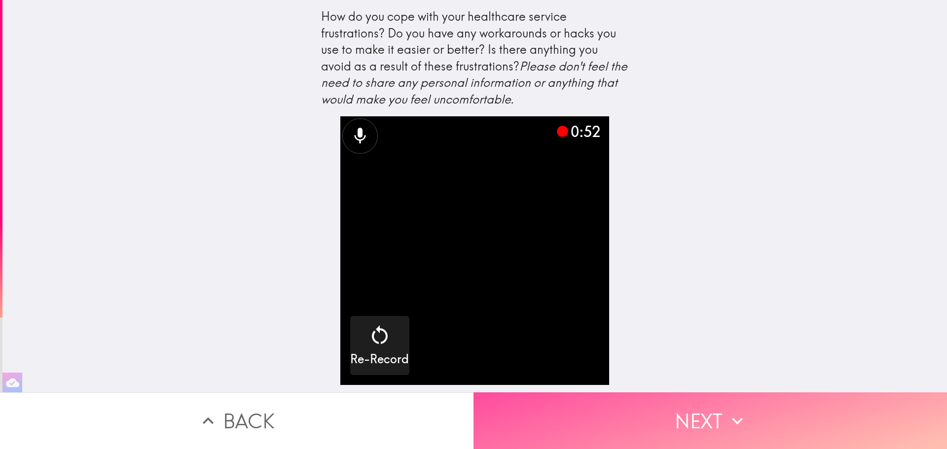
click at [683, 417] on button "Next" at bounding box center [709, 421] width 473 height 57
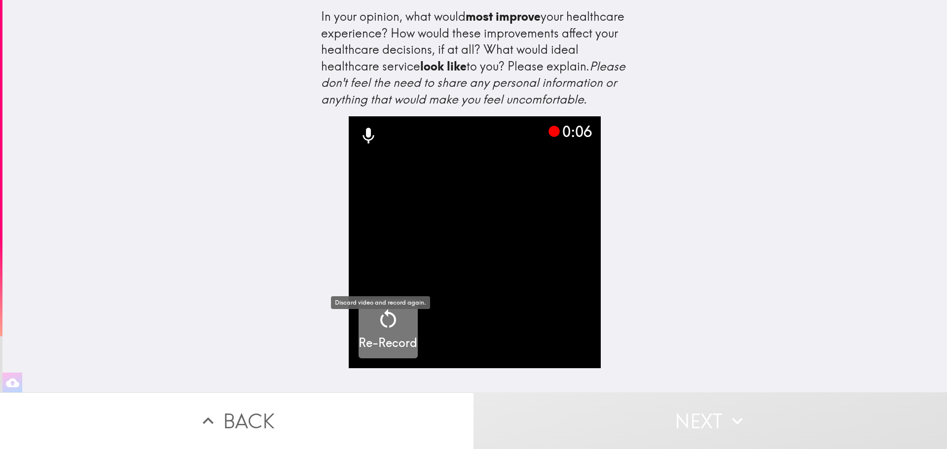
click at [385, 331] on icon "button" at bounding box center [388, 319] width 24 height 24
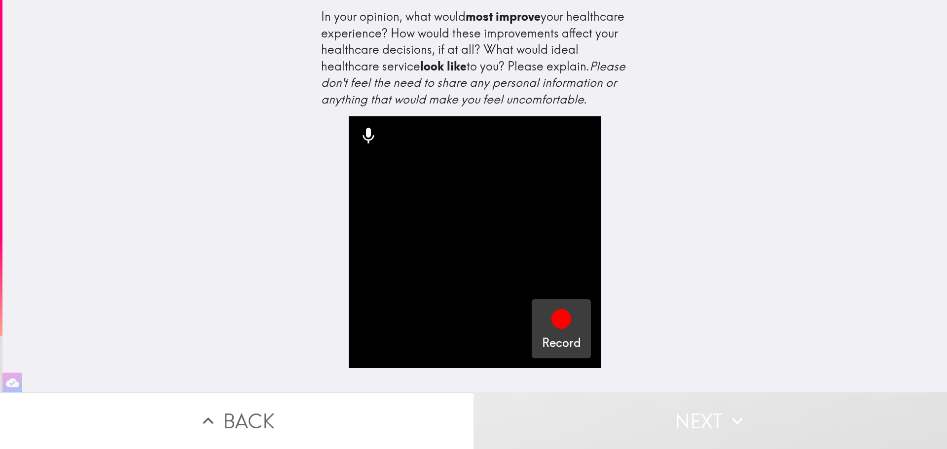
click at [551, 329] on icon "button" at bounding box center [561, 319] width 20 height 20
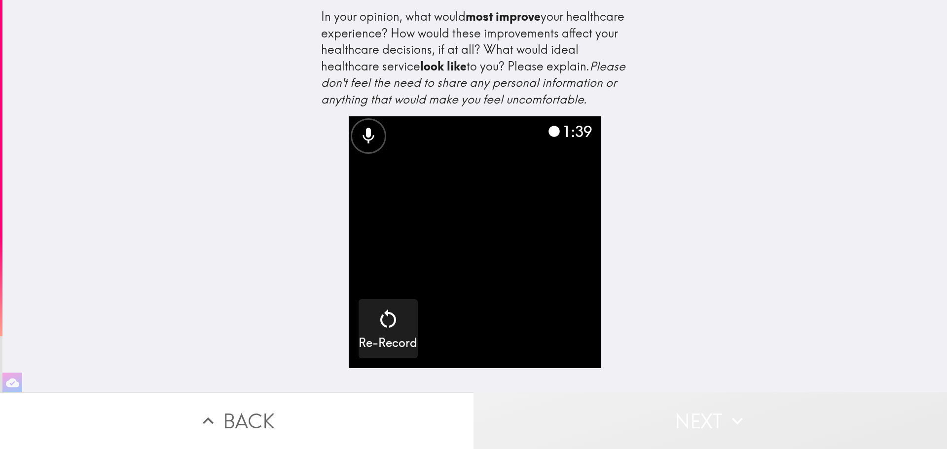
click at [686, 412] on button "Next" at bounding box center [709, 421] width 473 height 57
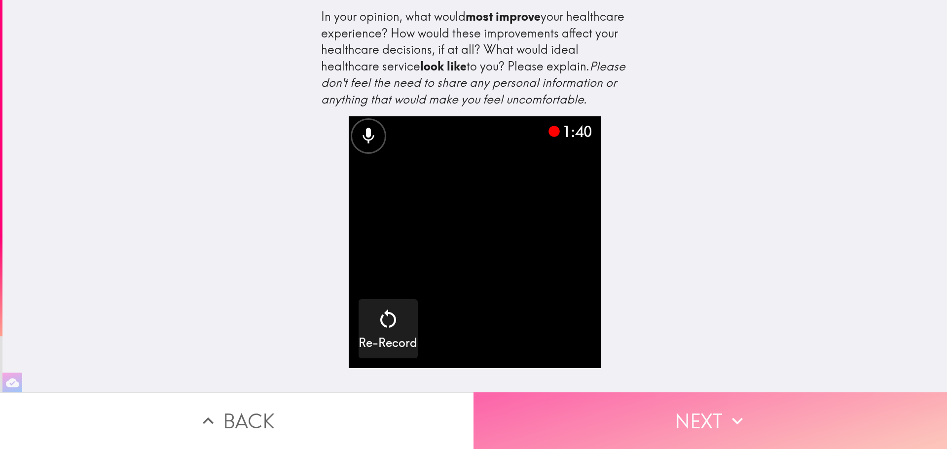
click at [697, 419] on button "Next" at bounding box center [709, 421] width 473 height 57
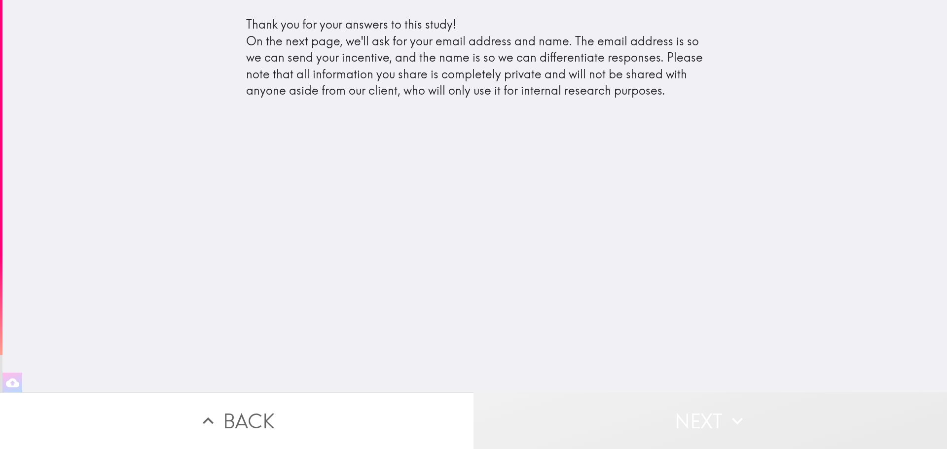
click at [647, 407] on button "Next" at bounding box center [709, 421] width 473 height 57
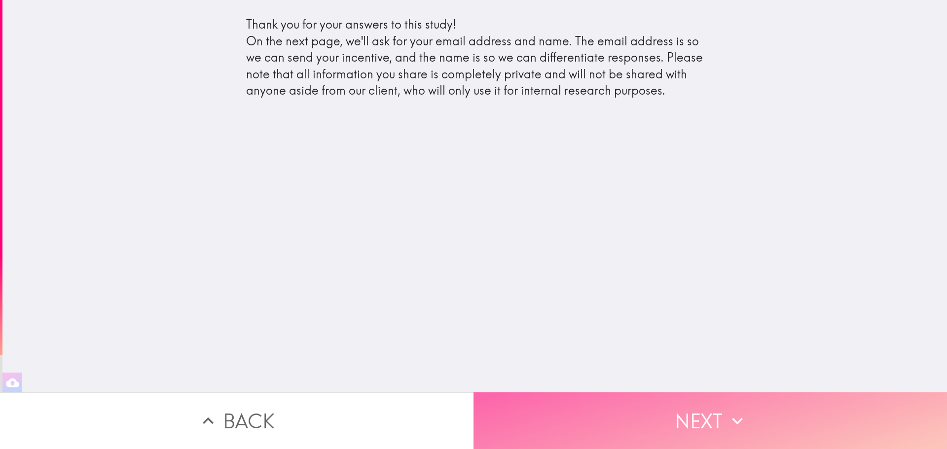
click at [623, 404] on button "Next" at bounding box center [709, 421] width 473 height 57
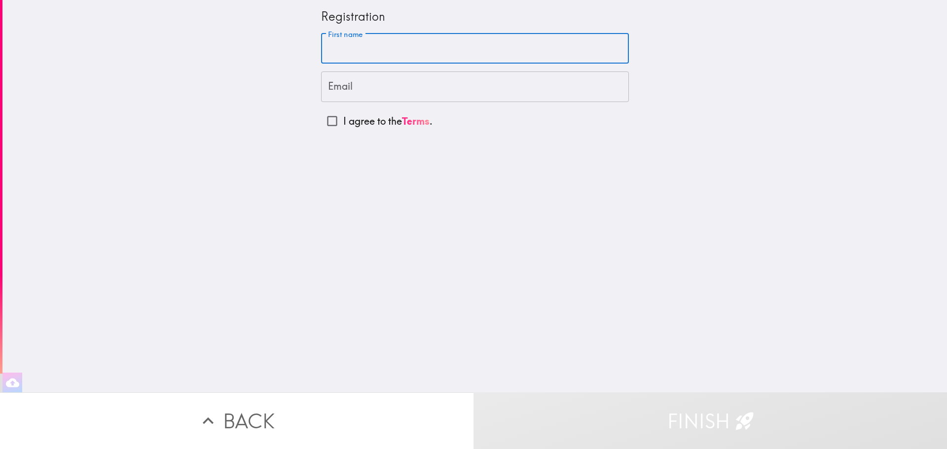
click at [443, 57] on input "First name" at bounding box center [475, 49] width 308 height 31
type input "[PERSON_NAME]"
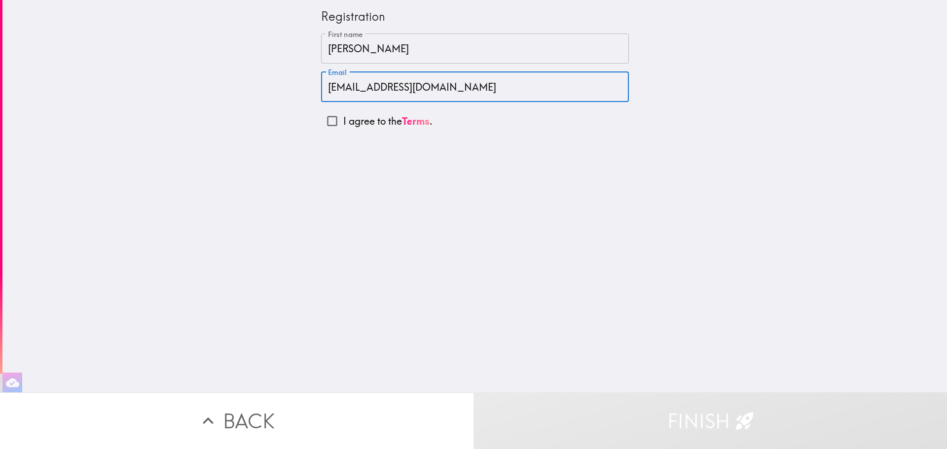
type input "[EMAIL_ADDRESS][DOMAIN_NAME]"
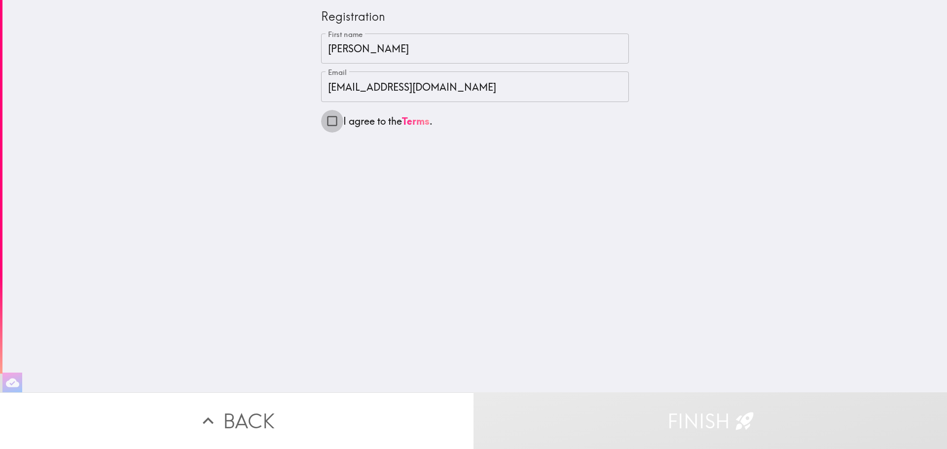
click at [323, 118] on input "I agree to the Terms ." at bounding box center [332, 121] width 22 height 22
checkbox input "true"
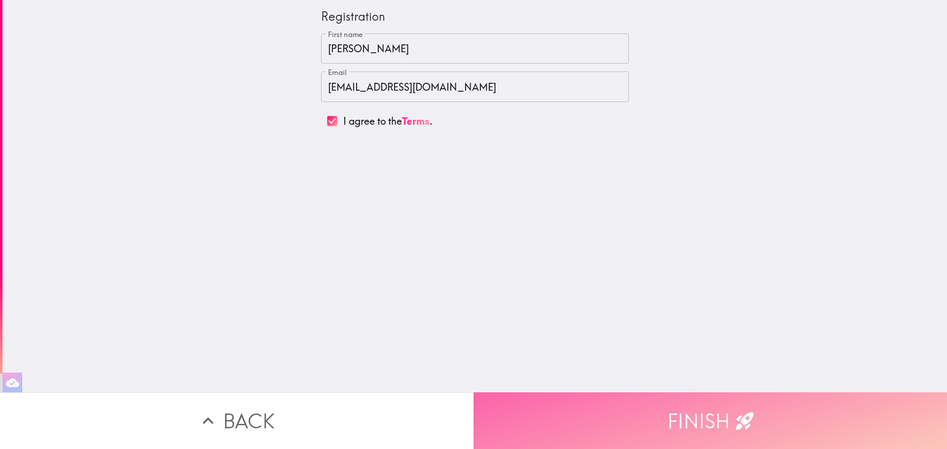
click at [693, 424] on button "Finish" at bounding box center [709, 421] width 473 height 57
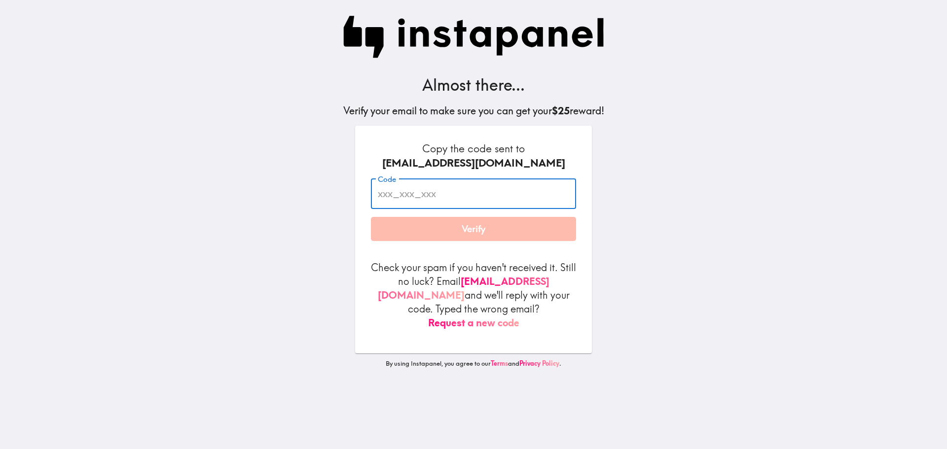
click at [447, 196] on input "Code" at bounding box center [473, 194] width 205 height 31
type input "7HU_b4f_PMj"
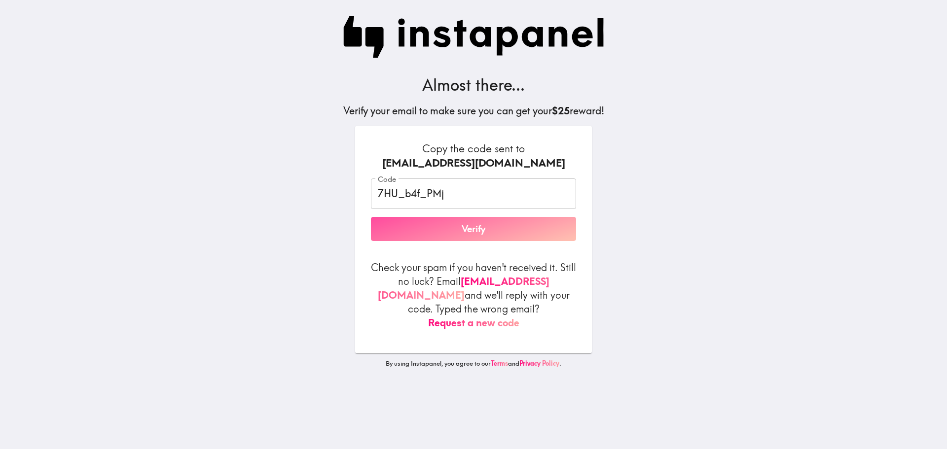
click at [457, 232] on button "Verify" at bounding box center [473, 229] width 205 height 25
